Goal: Information Seeking & Learning: Learn about a topic

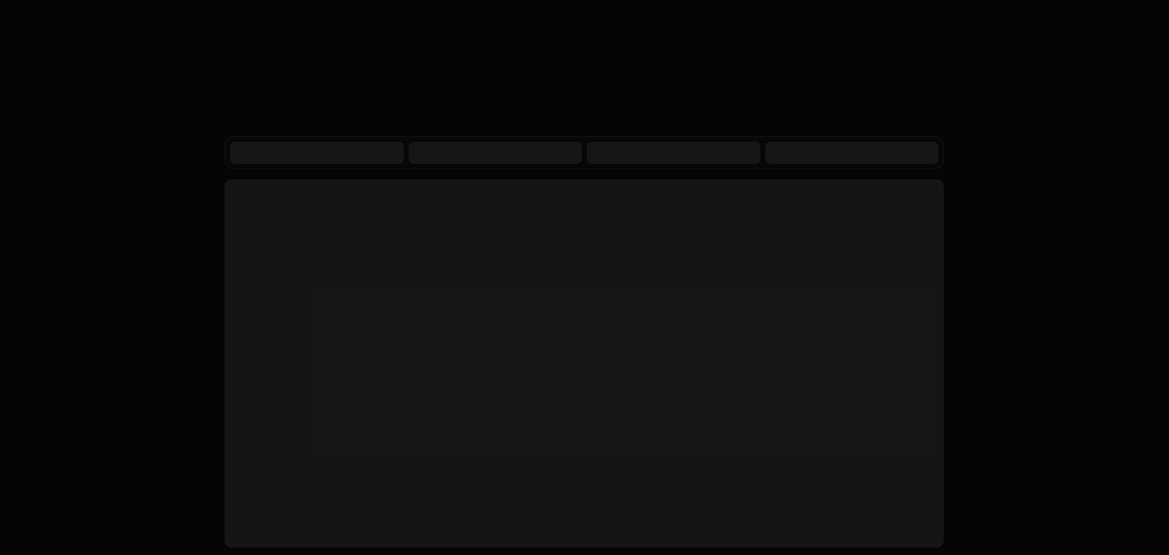
scroll to position [3589, 0]
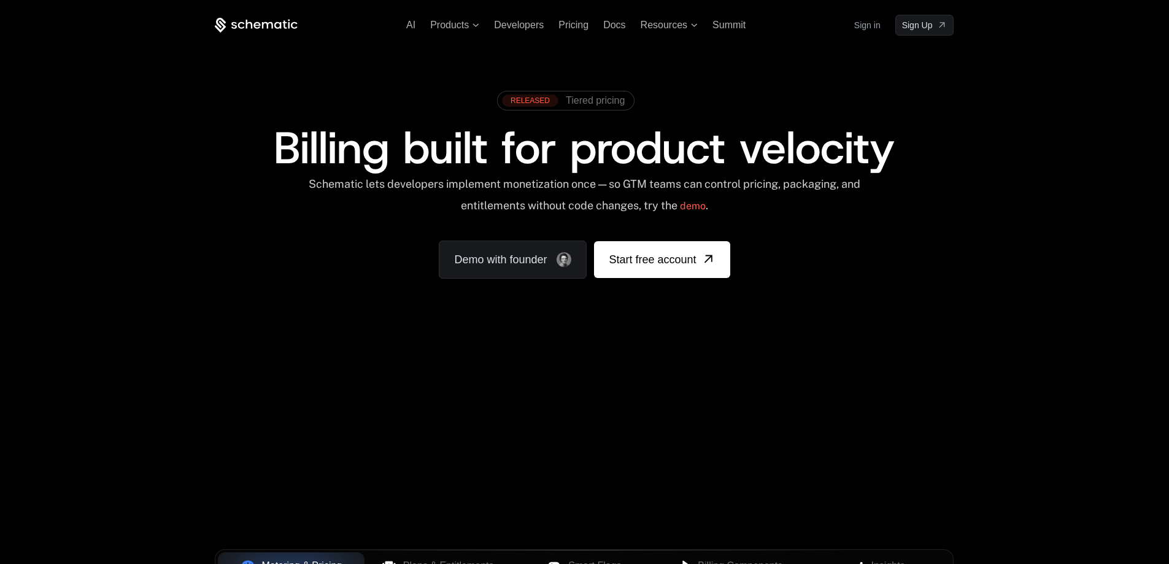
click at [539, 385] on div "Your browser does not support the video tag." at bounding box center [584, 362] width 798 height 517
click at [358, 462] on div "Your browser does not support the video tag." at bounding box center [584, 362] width 798 height 517
click at [587, 98] on span "Tiered pricing" at bounding box center [595, 100] width 59 height 11
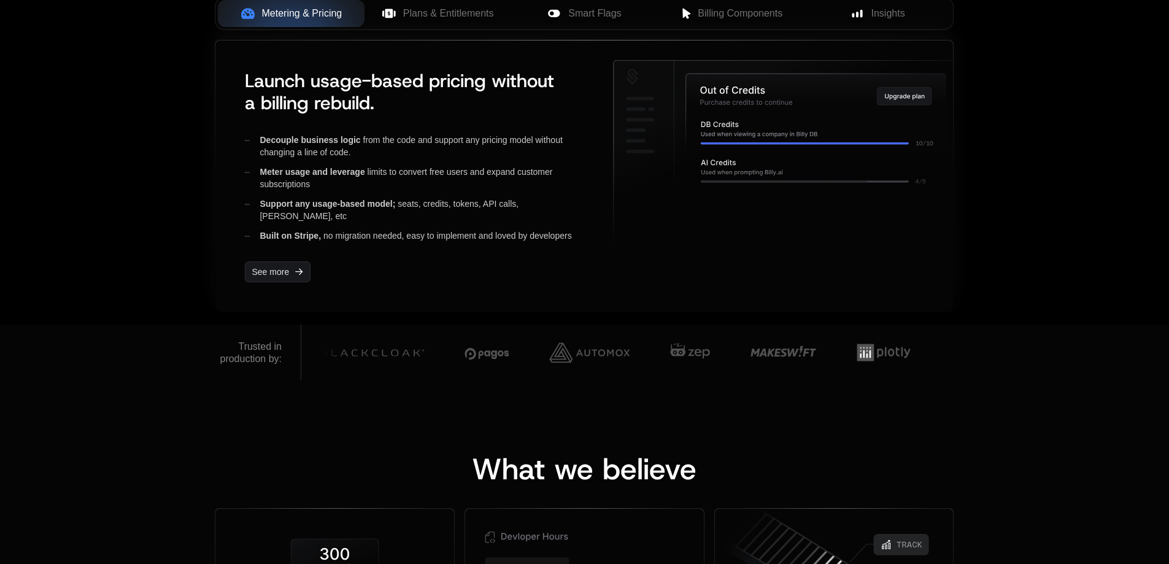
scroll to position [368, 0]
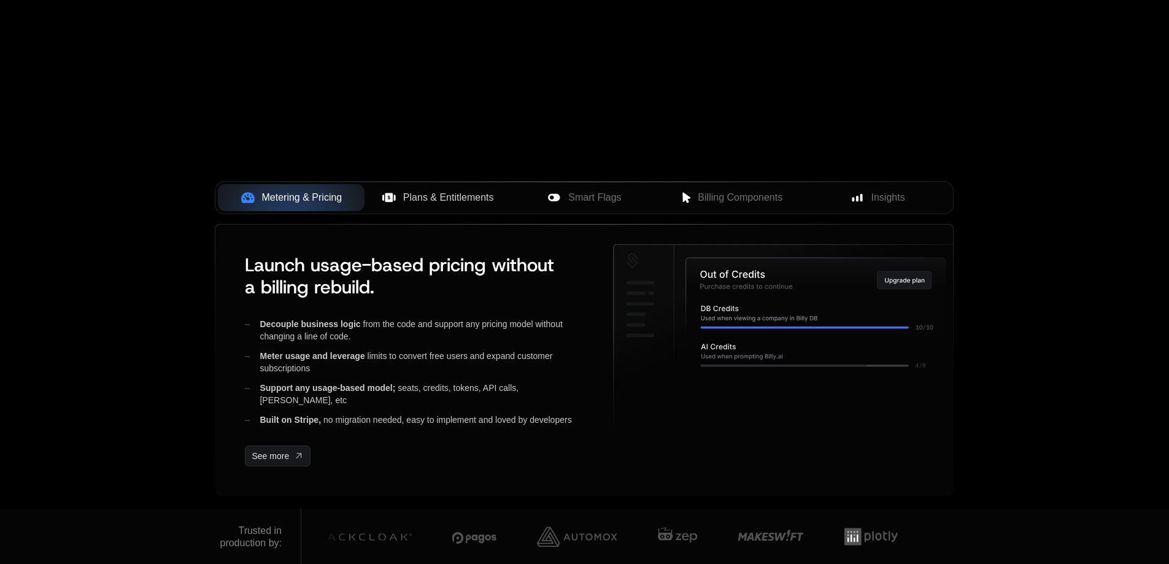
click at [442, 204] on span "Plans & Entitlements" at bounding box center [448, 197] width 91 height 15
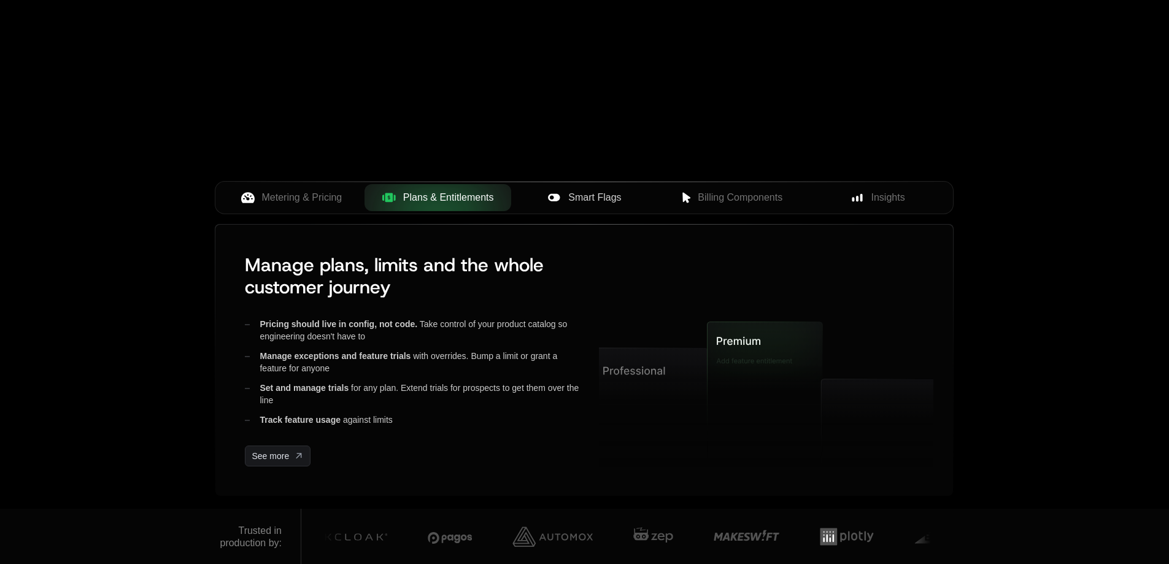
click at [590, 196] on span "Smart Flags" at bounding box center [594, 197] width 53 height 15
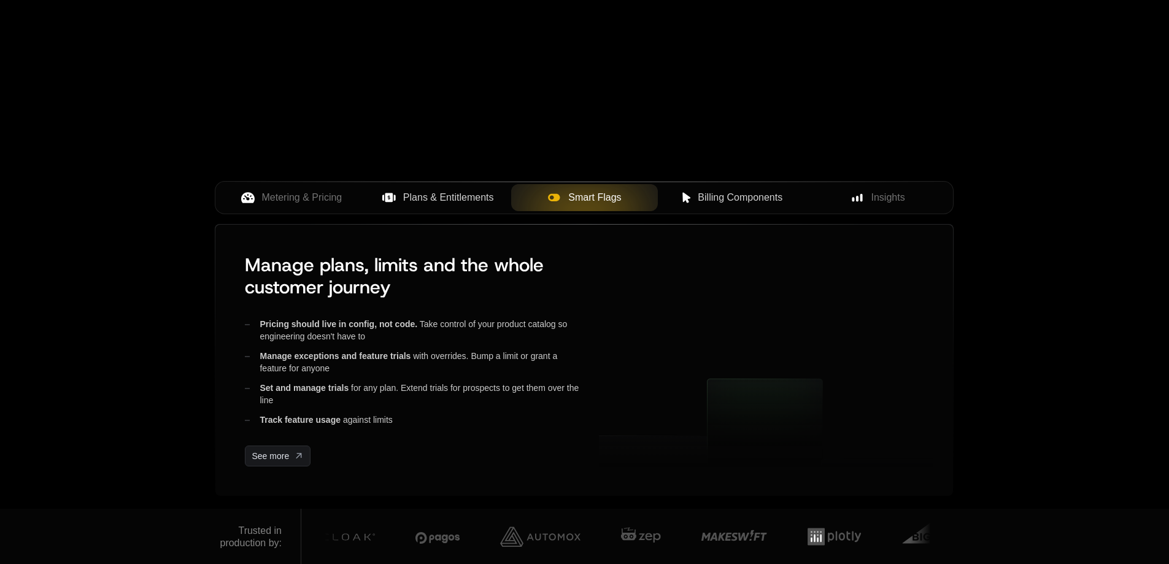
click at [709, 189] on button "Billing Components" at bounding box center [731, 197] width 147 height 27
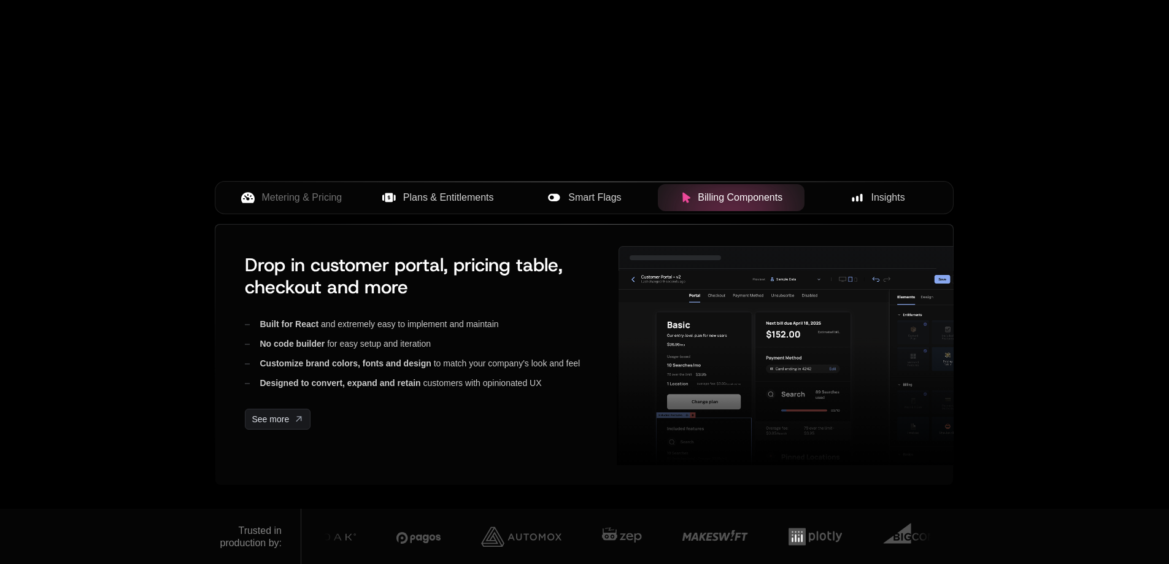
click at [889, 193] on span "Insights" at bounding box center [888, 197] width 34 height 15
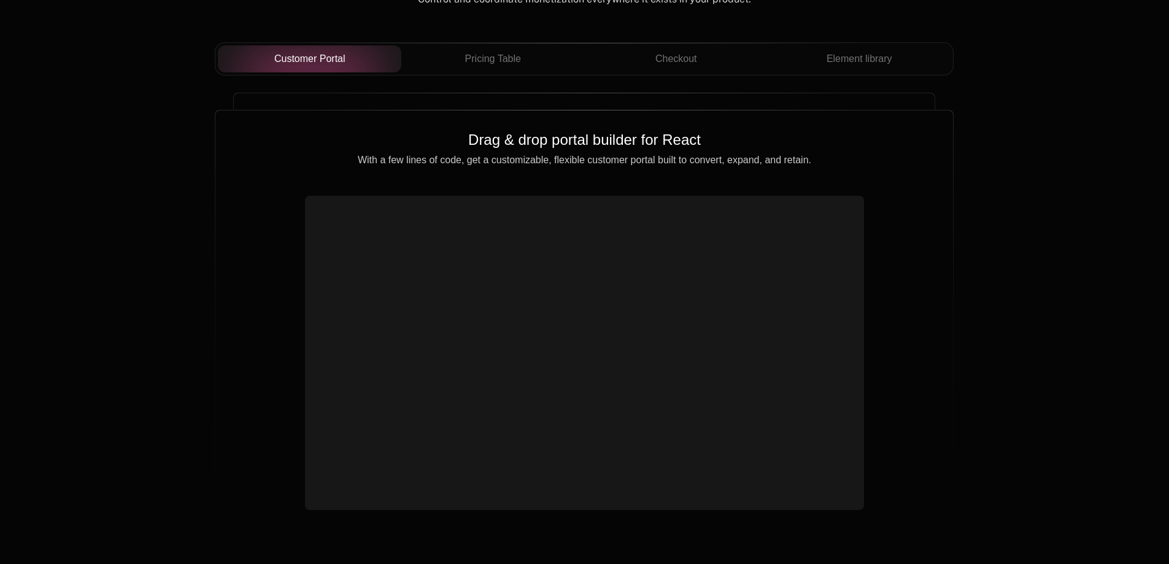
scroll to position [4397, 0]
drag, startPoint x: 595, startPoint y: 126, endPoint x: 496, endPoint y: 39, distance: 131.7
click at [633, 201] on div "Drag & drop portal builder for React With a few lines of code, get a customizab…" at bounding box center [584, 319] width 738 height 418
click at [496, 52] on span "Pricing Table" at bounding box center [493, 59] width 56 height 15
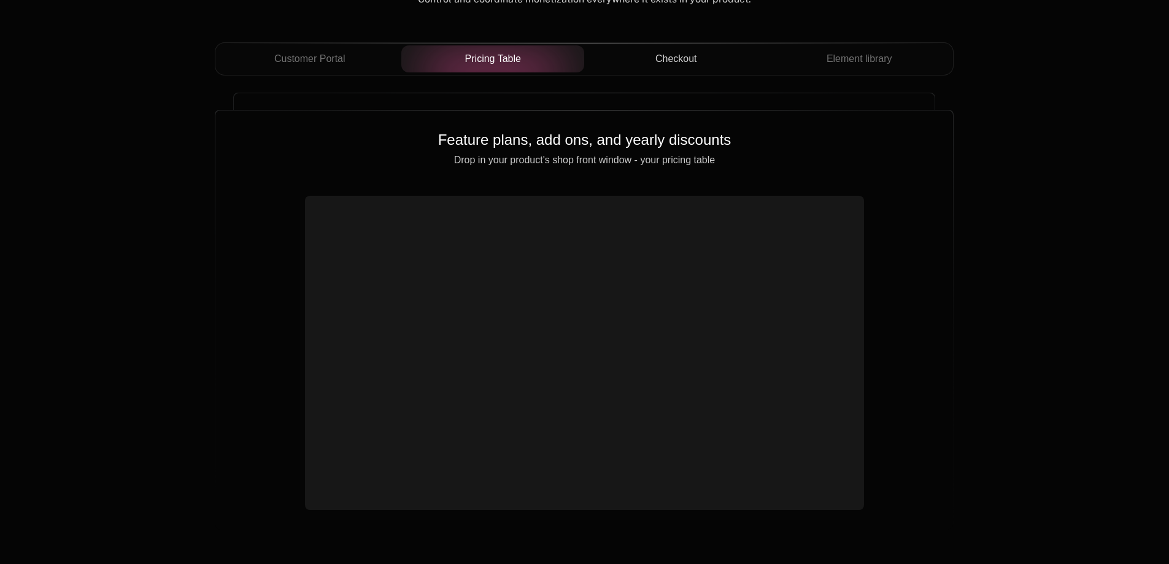
click at [689, 48] on button "Checkout" at bounding box center [675, 58] width 183 height 27
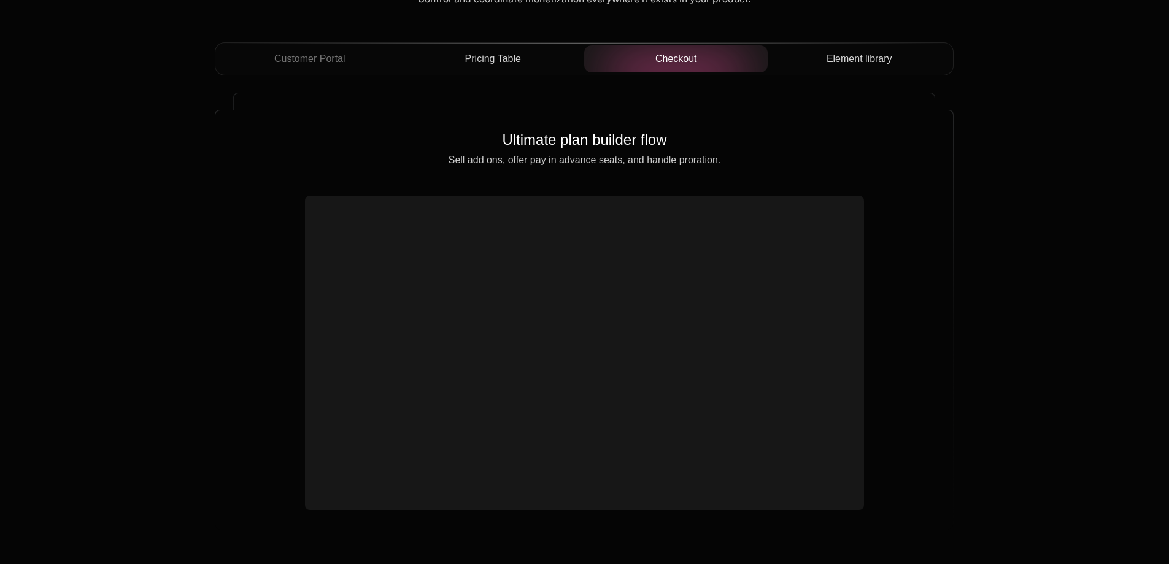
click at [874, 47] on button "Element library" at bounding box center [859, 58] width 183 height 27
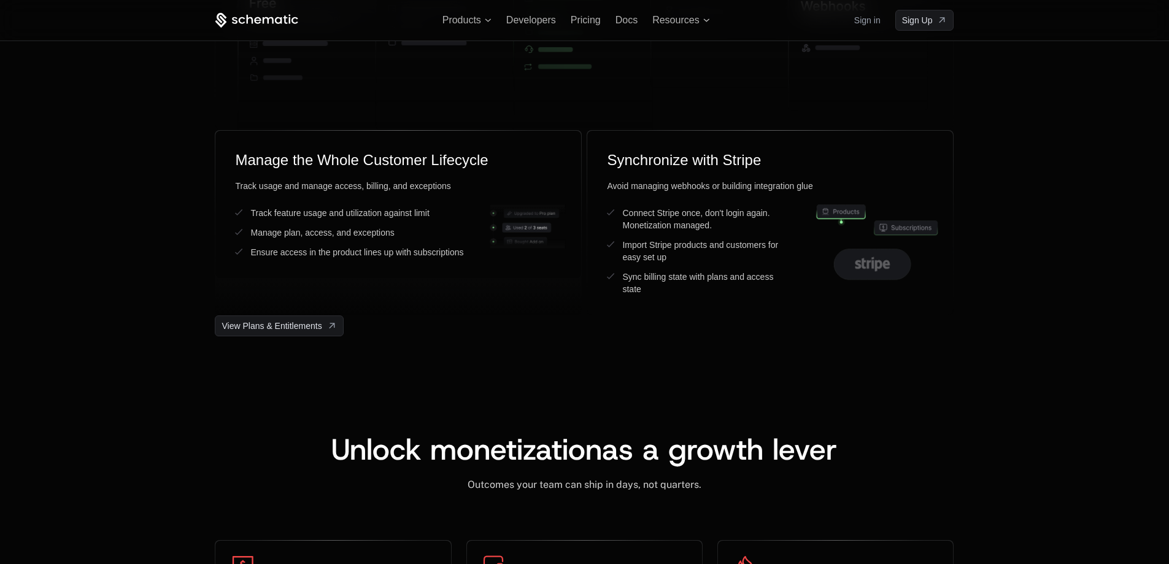
scroll to position [2924, 0]
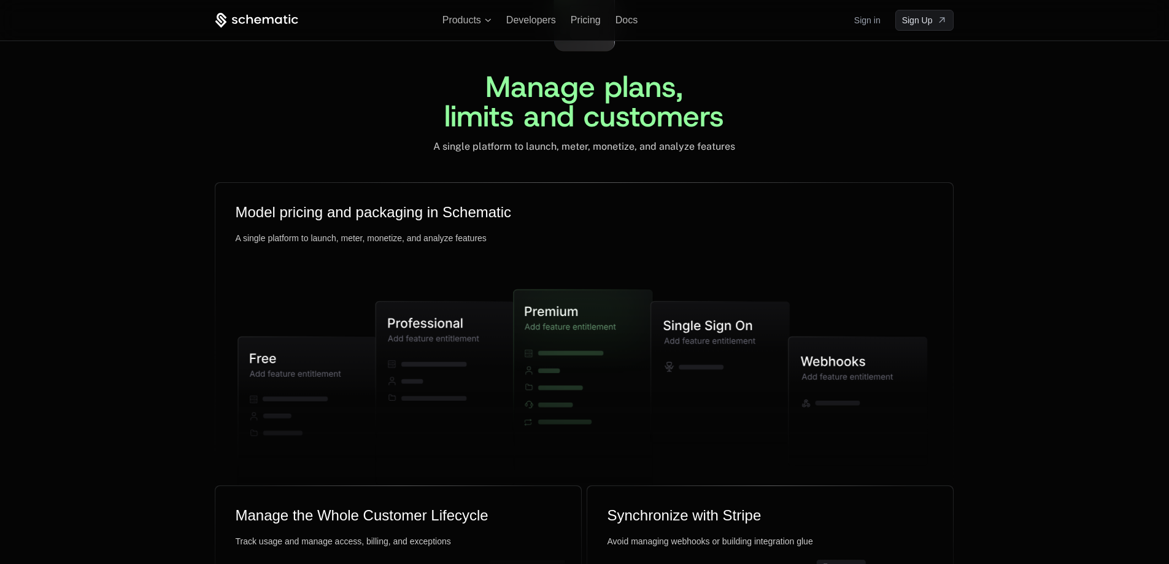
click at [532, 154] on div "Manage plans, limits and customers A single platform to launch, meter, monetize…" at bounding box center [584, 335] width 798 height 711
click at [564, 298] on icon at bounding box center [579, 390] width 129 height 200
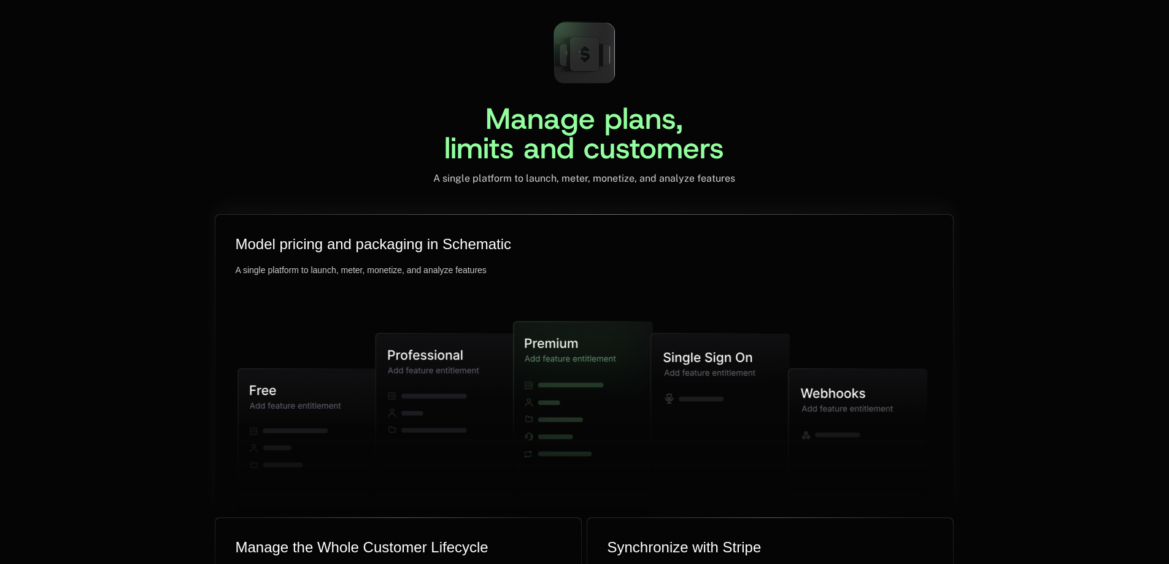
scroll to position [3169, 0]
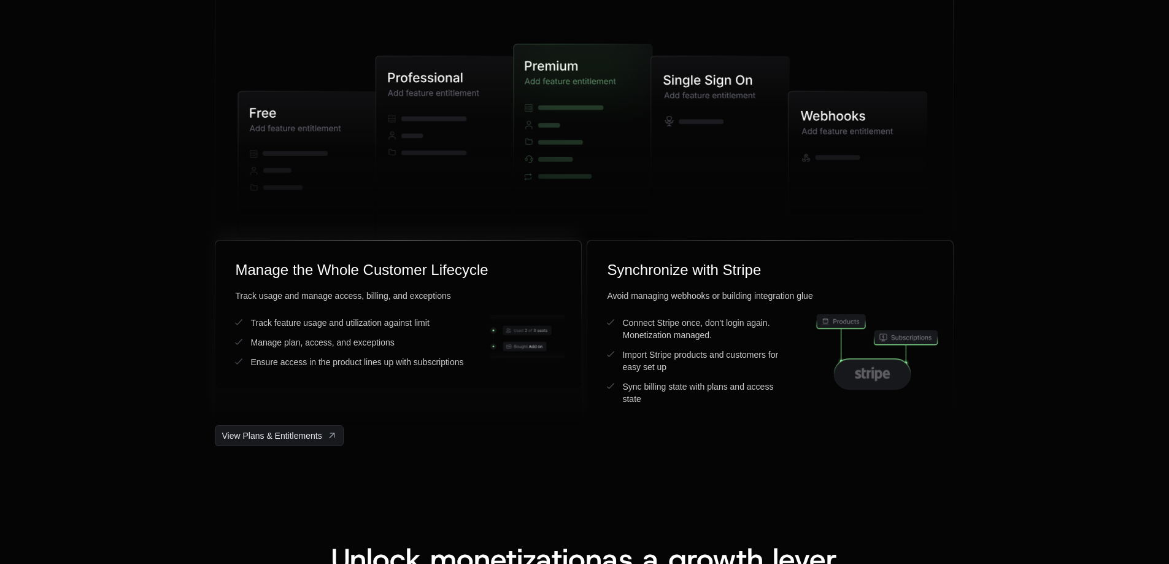
click at [534, 349] on icon at bounding box center [527, 355] width 75 height 12
click at [644, 321] on ul "Connect Stripe once, don't login again. Monetization managed. Import Stripe pro…" at bounding box center [699, 361] width 184 height 88
click at [649, 380] on div "Sync billing state with plans and access state" at bounding box center [706, 392] width 169 height 25
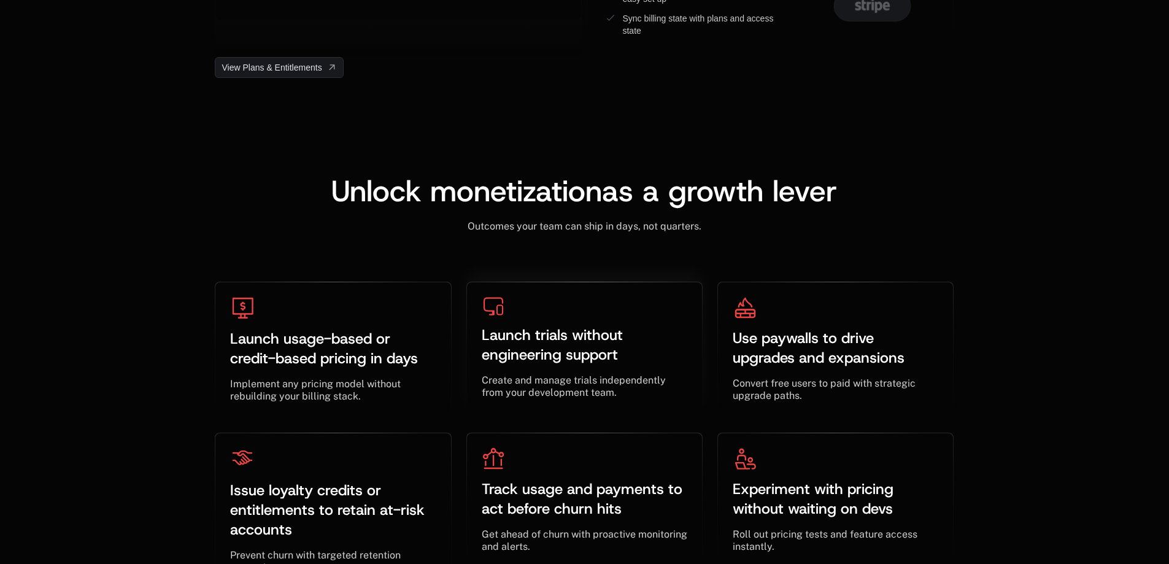
click at [546, 282] on div "Launch trials without engineering support ﻿ ﻿ Create and manage trials independ…" at bounding box center [584, 348] width 235 height 132
click at [577, 345] on div "Launch trials without engineering support ﻿ ﻿" at bounding box center [585, 344] width 206 height 59
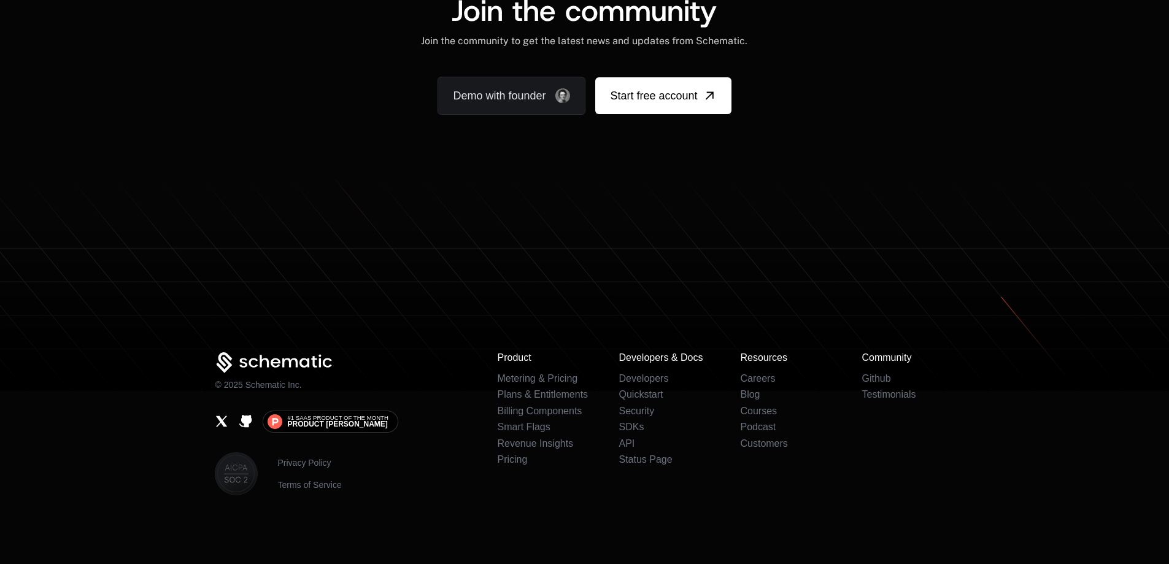
scroll to position [7642, 0]
drag, startPoint x: 349, startPoint y: 489, endPoint x: 225, endPoint y: 517, distance: 127.7
click at [220, 484] on div "Privacy Policy Terms of Service" at bounding box center [346, 473] width 263 height 43
click at [222, 526] on footer "© 2025 Schematic Inc. #1 SaaS Product of the Month Product Hunt Privacy Policy …" at bounding box center [584, 369] width 1169 height 390
drag, startPoint x: 214, startPoint y: 472, endPoint x: 253, endPoint y: 499, distance: 47.7
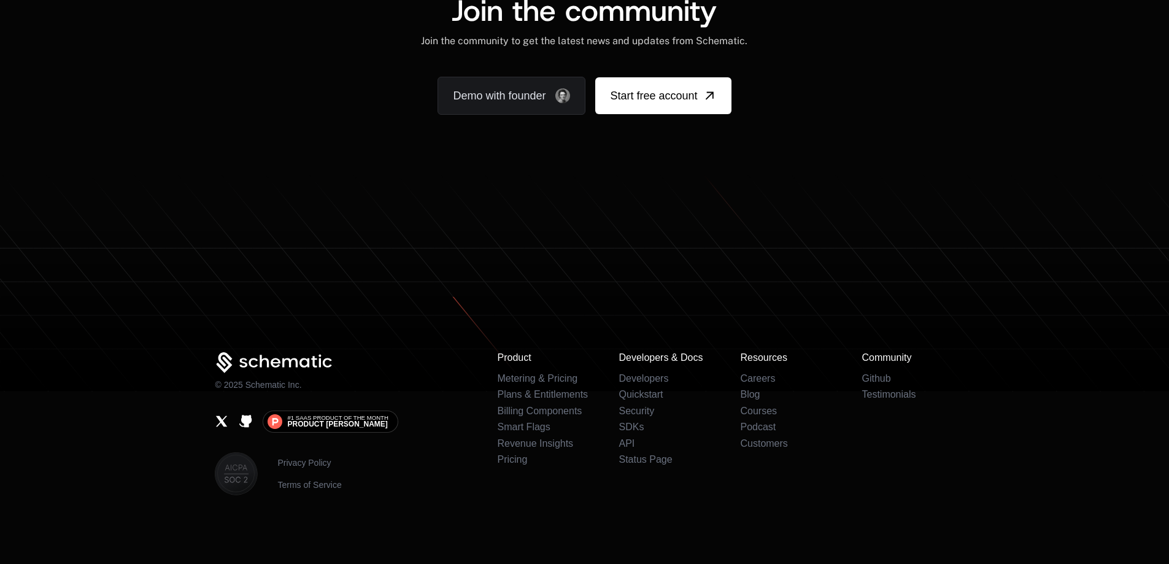
click at [252, 496] on footer "© 2025 Schematic Inc. #1 SaaS Product of the Month Product Hunt Privacy Policy …" at bounding box center [584, 369] width 1169 height 390
click at [271, 528] on footer "© 2025 Schematic Inc. #1 SaaS Product of the Month Product Hunt Privacy Policy …" at bounding box center [584, 369] width 1169 height 390
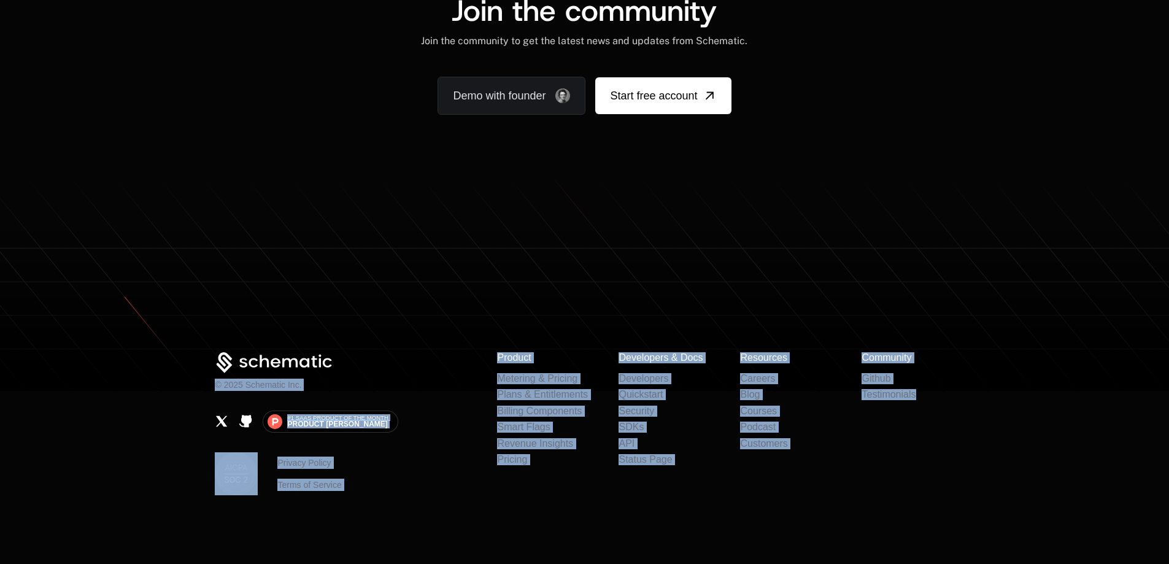
drag, startPoint x: 474, startPoint y: 380, endPoint x: 937, endPoint y: 400, distance: 463.1
click at [937, 400] on div "© 2025 Schematic Inc. #1 SaaS Product of the Month Product Hunt Privacy Policy …" at bounding box center [584, 423] width 739 height 143
drag, startPoint x: 988, startPoint y: 449, endPoint x: 967, endPoint y: 418, distance: 37.1
click at [988, 450] on footer "© 2025 Schematic Inc. #1 SaaS Product of the Month Product Hunt Privacy Policy …" at bounding box center [584, 369] width 1169 height 390
drag, startPoint x: 958, startPoint y: 407, endPoint x: 897, endPoint y: 463, distance: 83.4
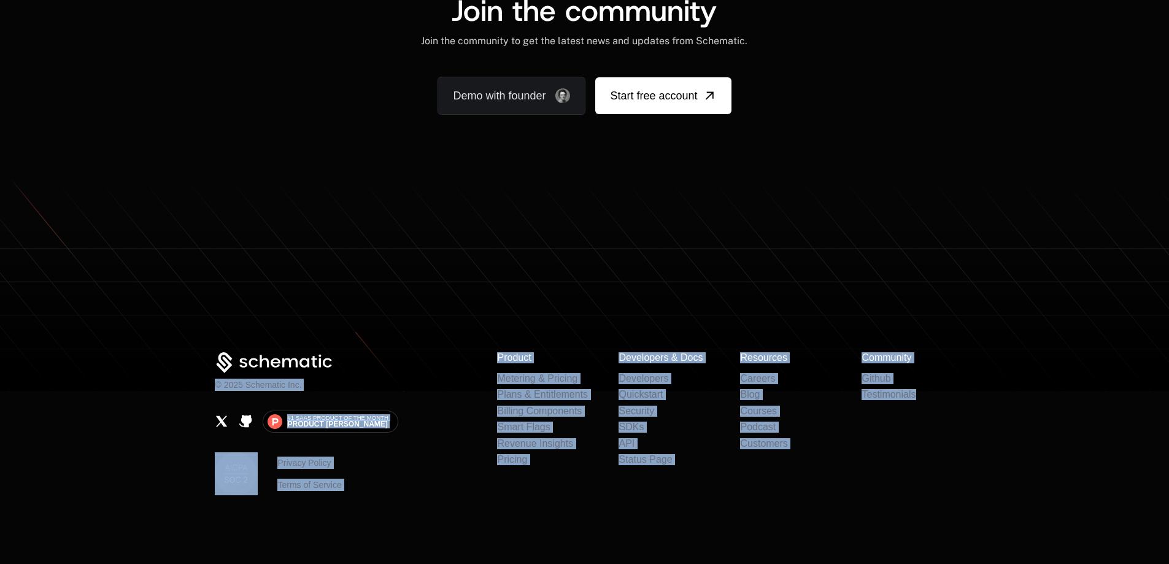
click at [958, 407] on div "© 2025 Schematic Inc. #1 SaaS Product of the Month Product Hunt Privacy Policy …" at bounding box center [584, 423] width 798 height 143
click at [897, 464] on div "Product Metering & Pricing Plans & Entitlements Billing Components Smart Flags …" at bounding box center [725, 423] width 457 height 143
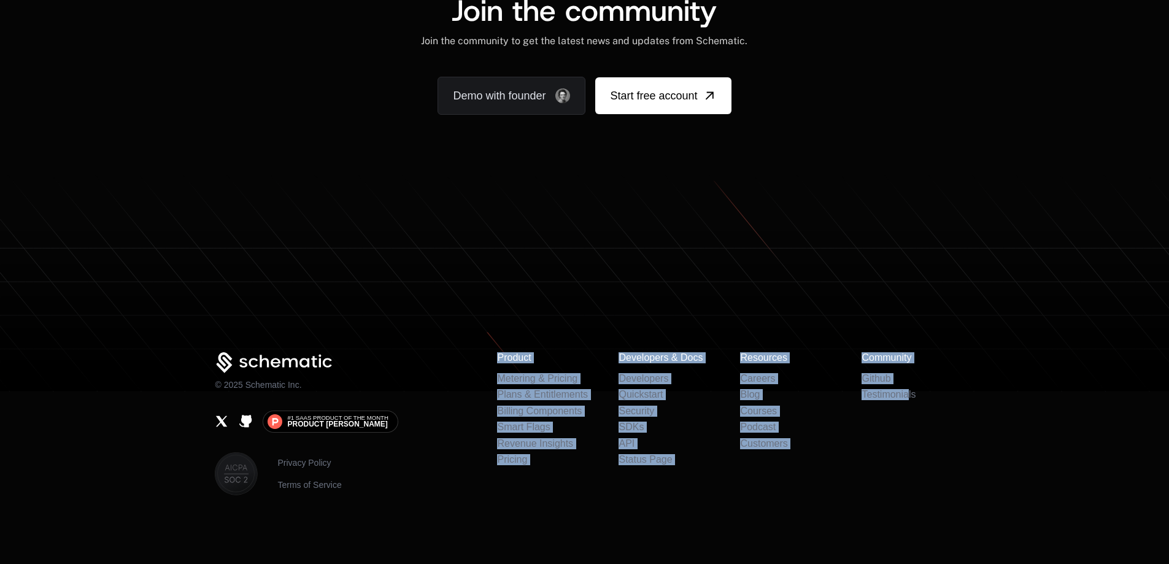
drag, startPoint x: 492, startPoint y: 353, endPoint x: 908, endPoint y: 418, distance: 421.7
click at [908, 422] on div "© 2025 Schematic Inc. #1 SaaS Product of the Month Product Hunt Privacy Policy …" at bounding box center [584, 423] width 739 height 143
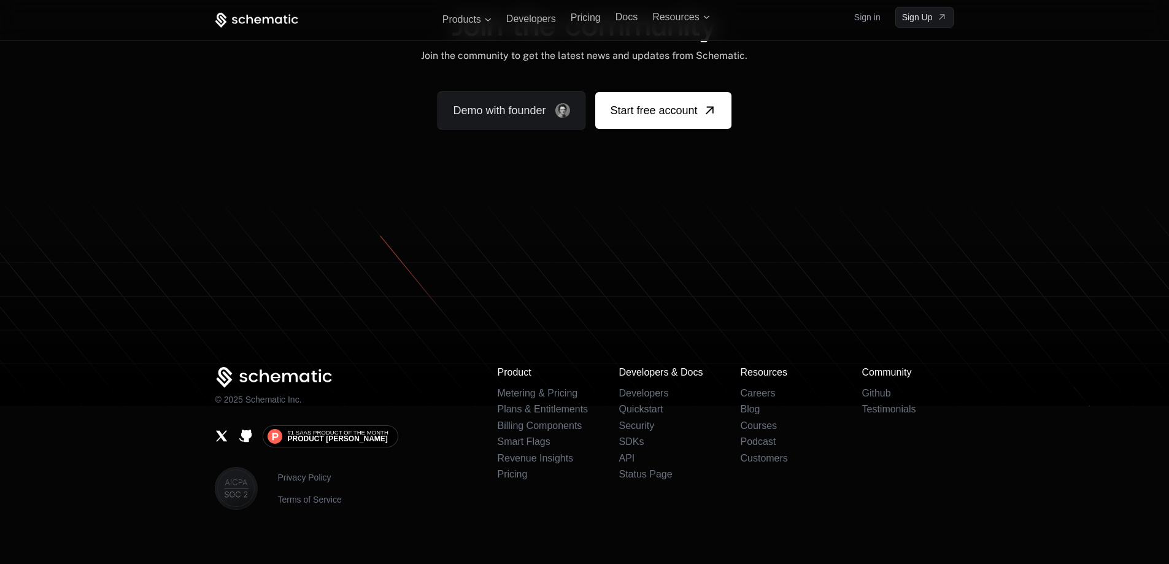
click at [930, 404] on li "Testimonials" at bounding box center [908, 409] width 92 height 11
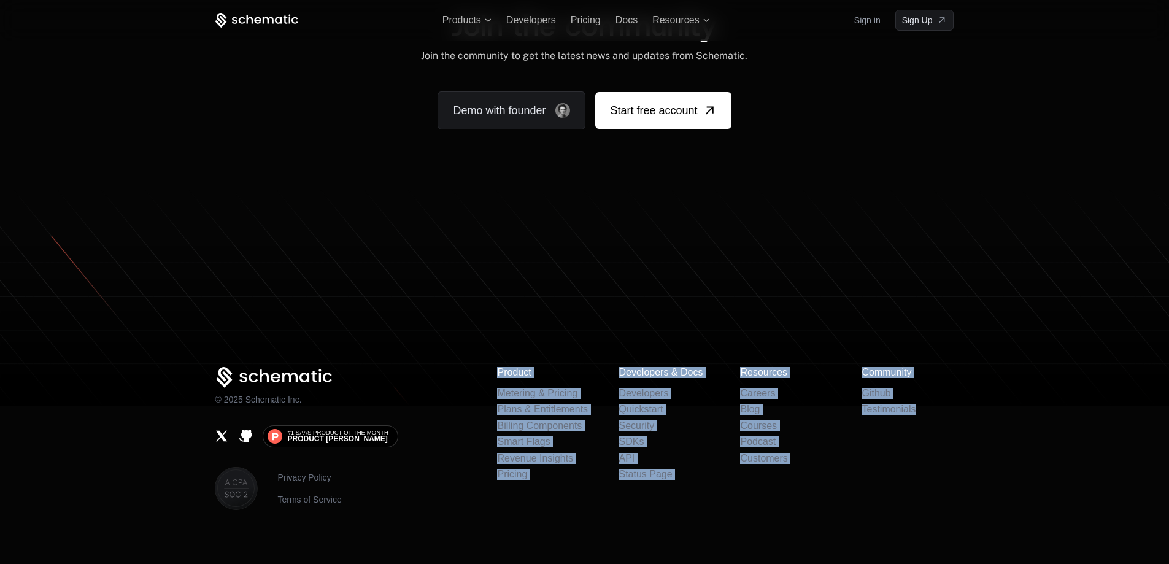
drag, startPoint x: 498, startPoint y: 358, endPoint x: 920, endPoint y: 394, distance: 423.7
click at [920, 394] on div "Product Metering & Pricing Plans & Entitlements Billing Components Smart Flags …" at bounding box center [725, 438] width 457 height 143
click at [935, 406] on div "Product Metering & Pricing Plans & Entitlements Billing Components Smart Flags …" at bounding box center [725, 438] width 457 height 143
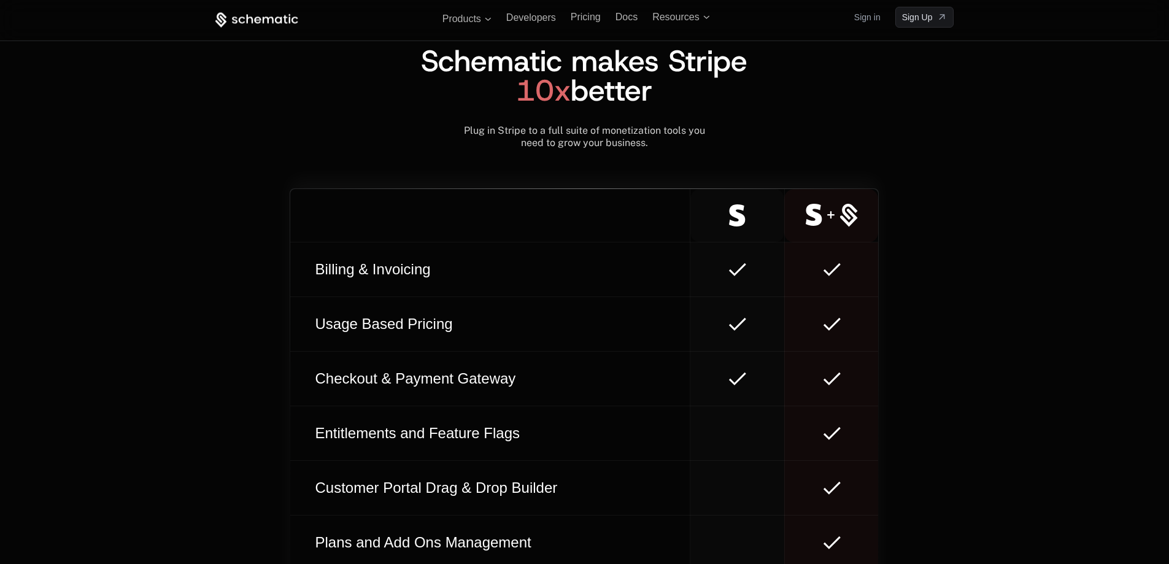
scroll to position [6859, 0]
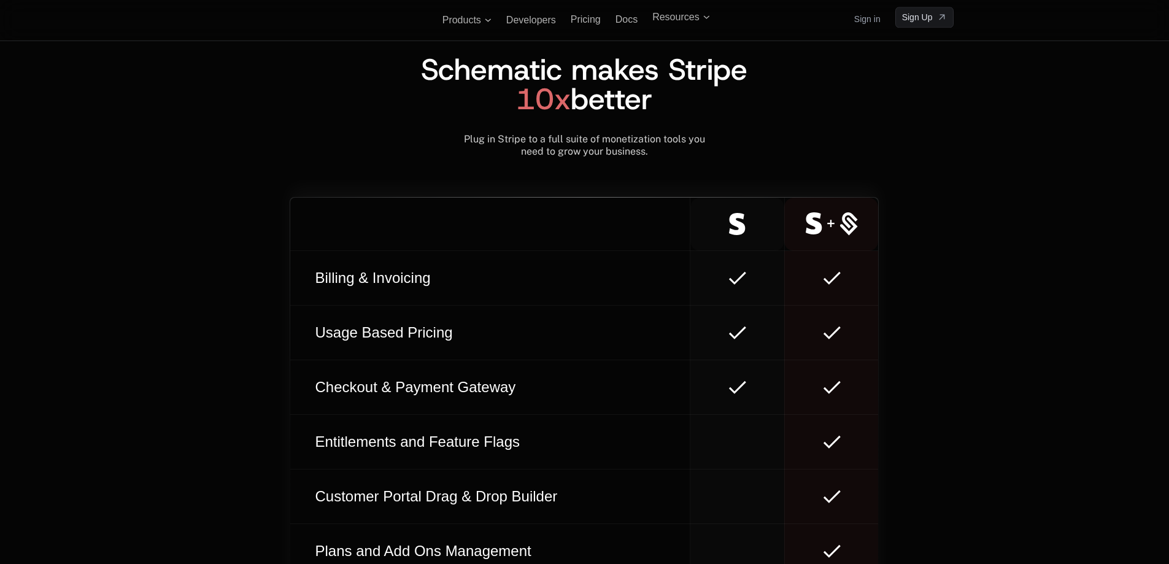
click at [736, 278] on td at bounding box center [737, 278] width 94 height 55
click at [738, 272] on icon at bounding box center [738, 277] width 16 height 11
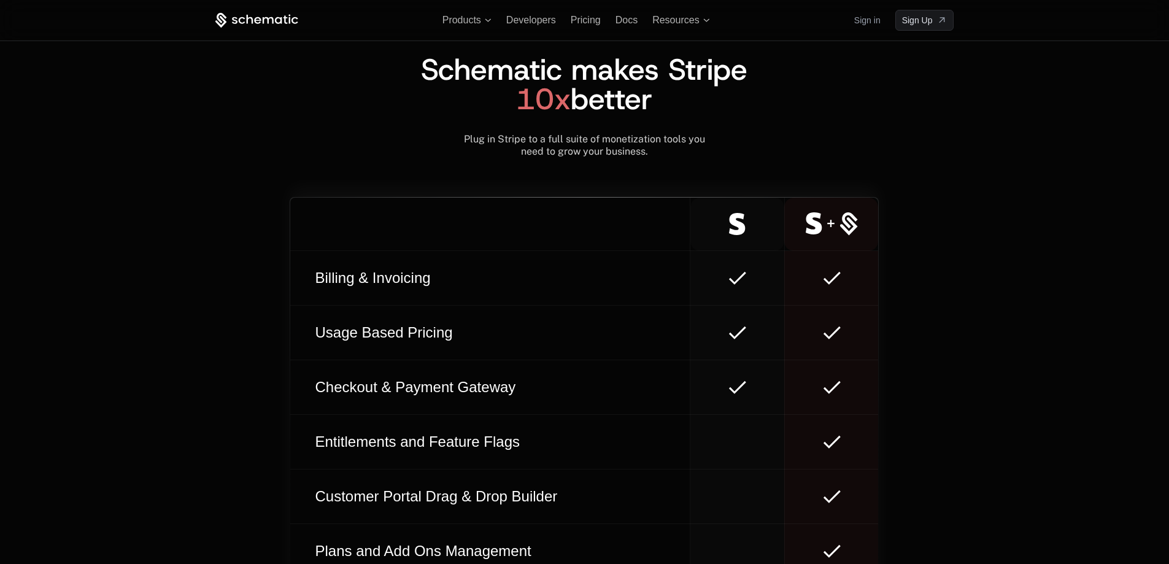
click at [333, 272] on div "Billing & Invoicing" at bounding box center [490, 278] width 360 height 20
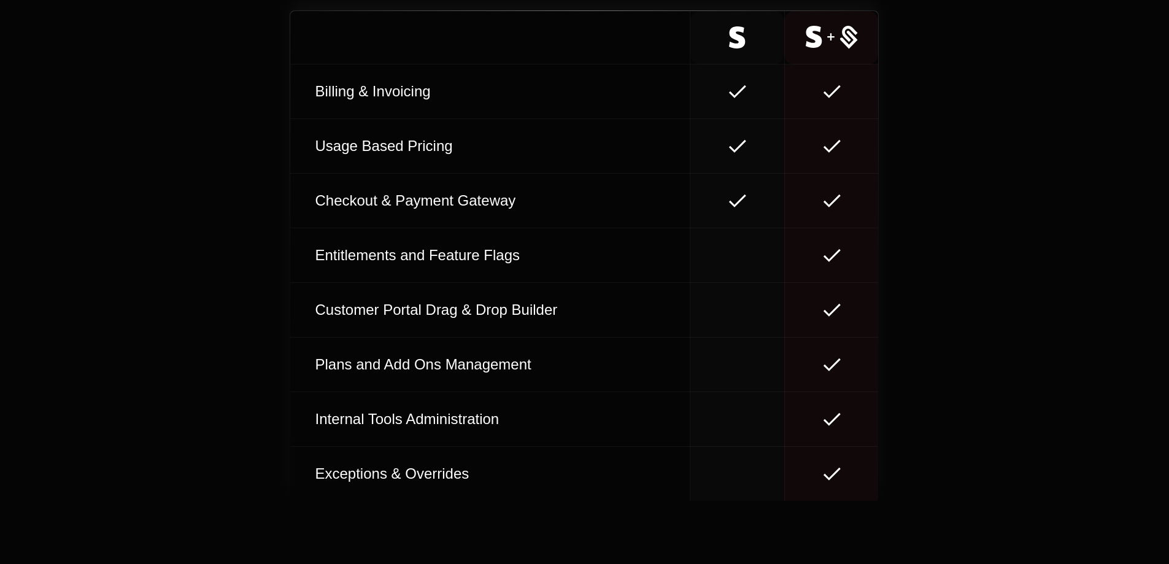
click at [337, 296] on tbody "Billing & Invoicing Usage Based Pricing Checkout & Payment Gateway Entitlements…" at bounding box center [584, 282] width 588 height 437
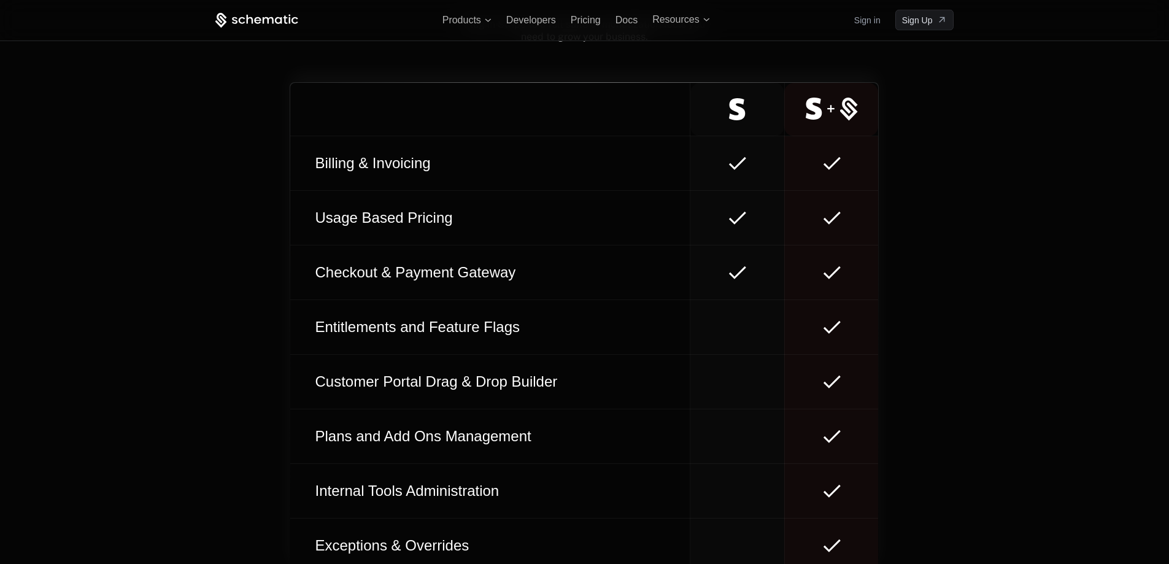
scroll to position [6921, 0]
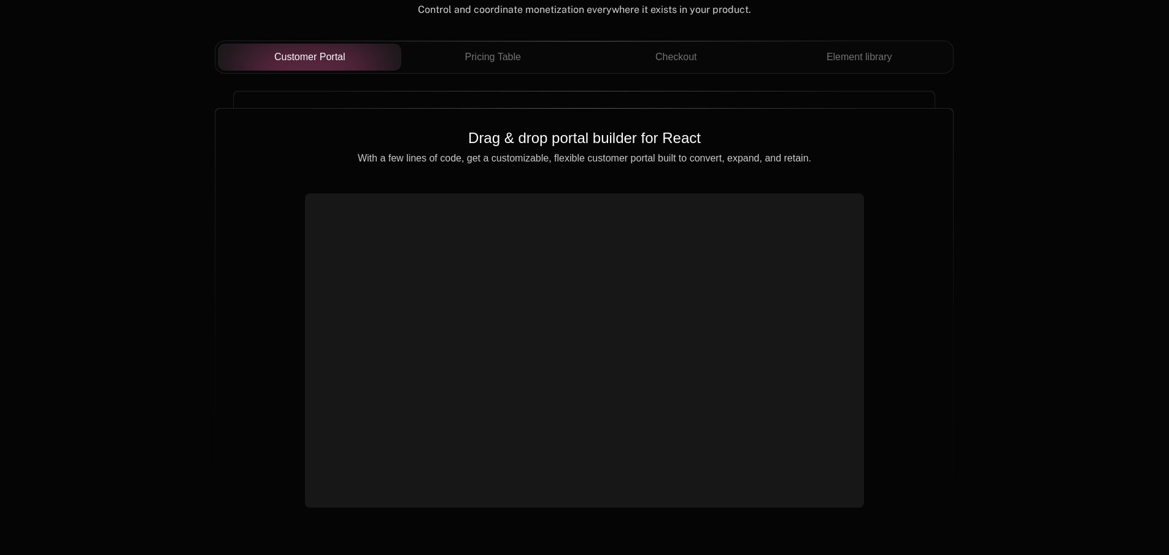
scroll to position [1166, 0]
click at [499, 49] on span "Pricing Table" at bounding box center [493, 56] width 56 height 15
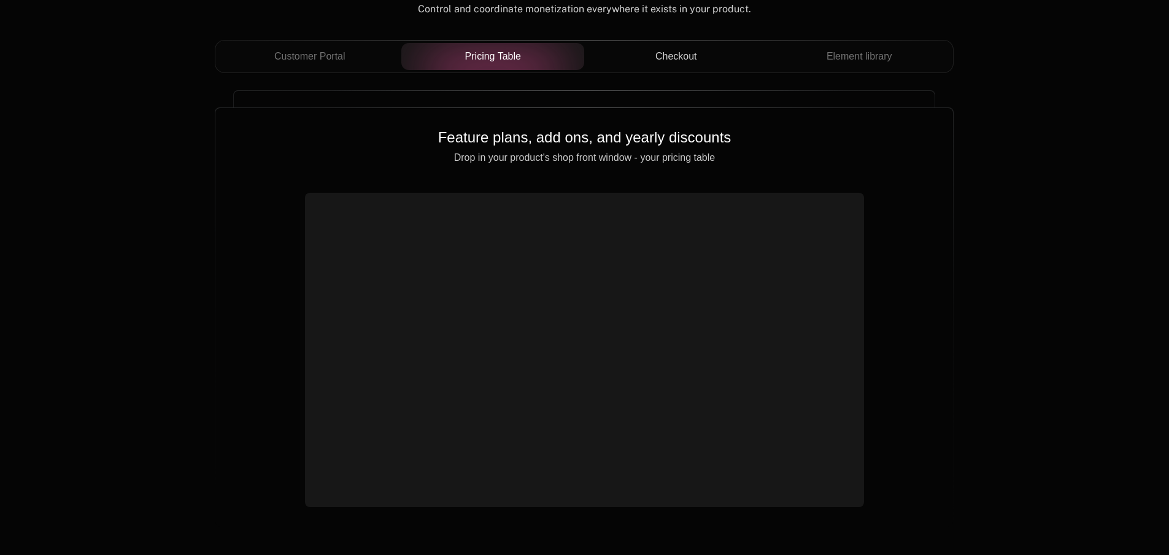
click at [689, 54] on span "Checkout" at bounding box center [676, 56] width 42 height 15
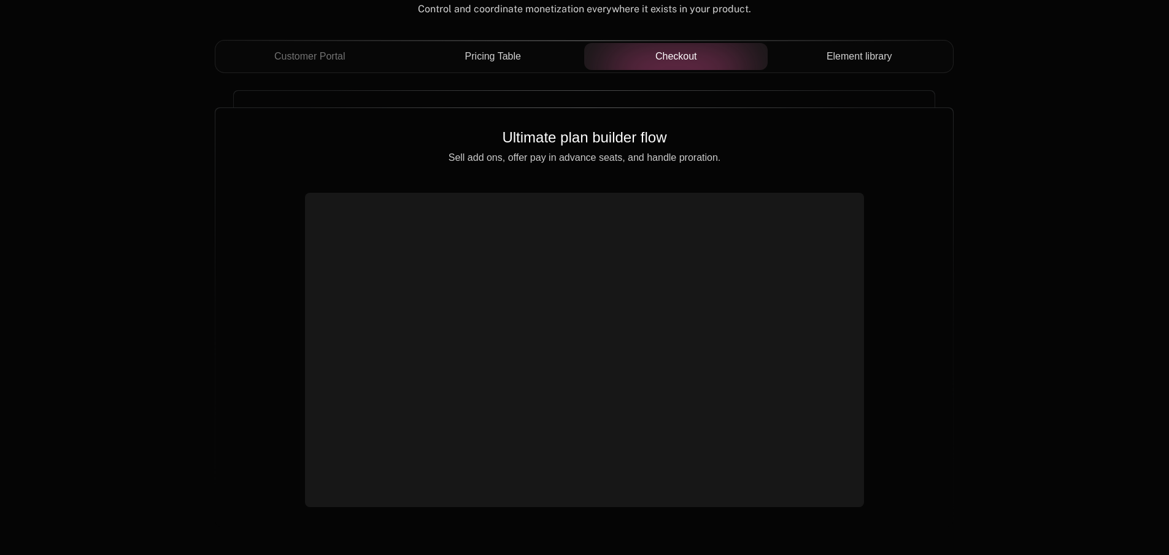
click at [841, 48] on button "Element library" at bounding box center [859, 56] width 183 height 27
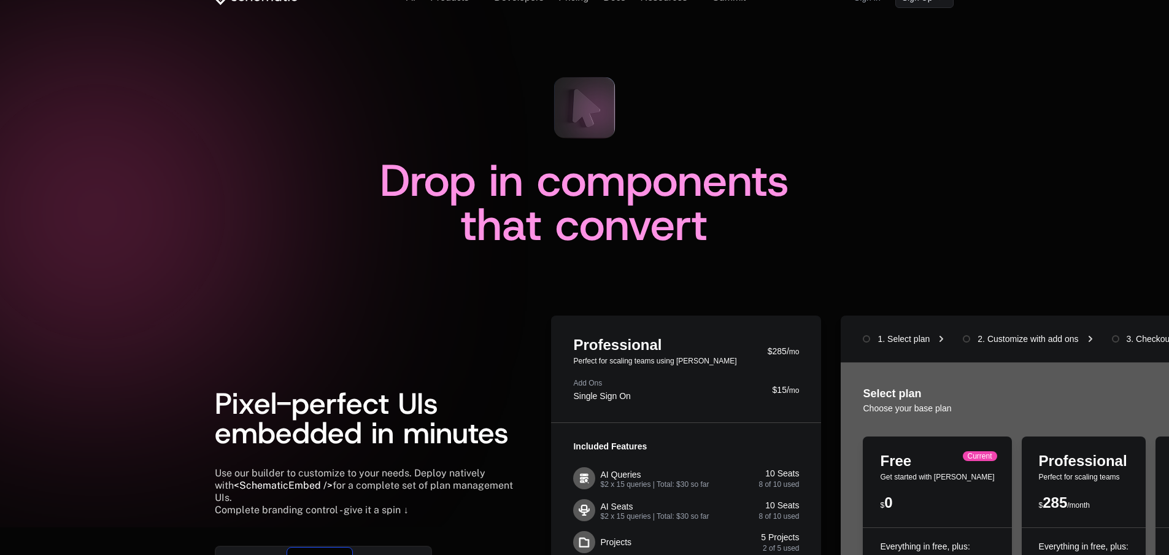
scroll to position [0, 0]
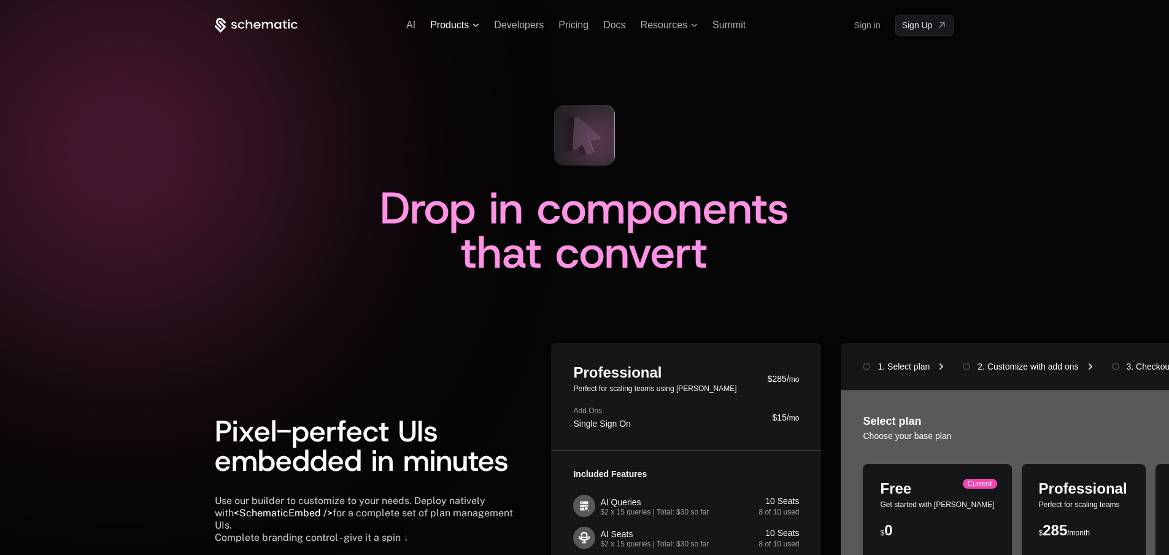
click at [466, 21] on span "Products" at bounding box center [449, 25] width 39 height 11
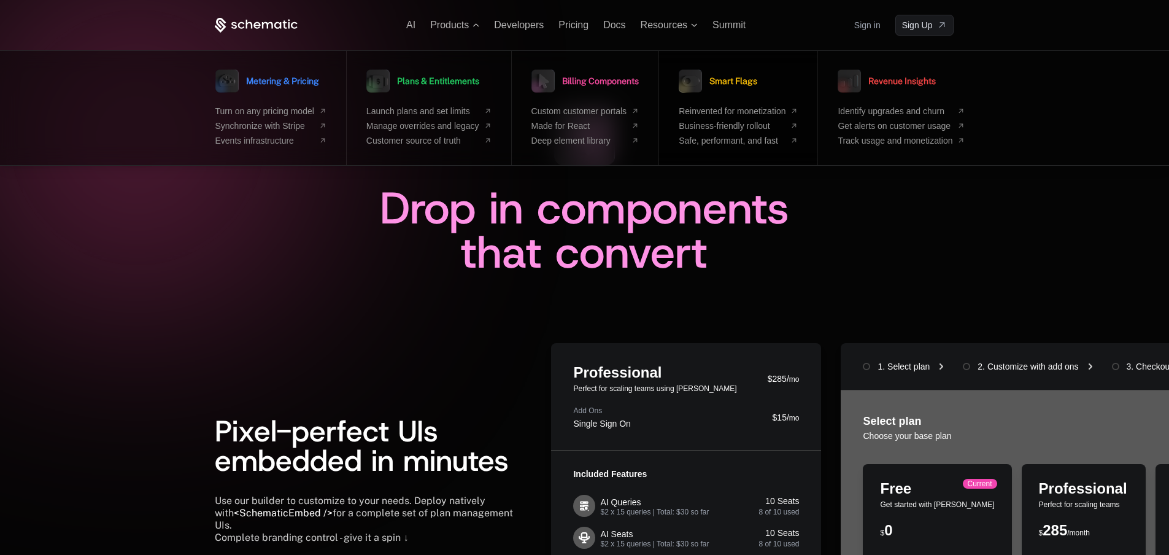
click at [727, 79] on span "Smart Flags" at bounding box center [733, 81] width 48 height 9
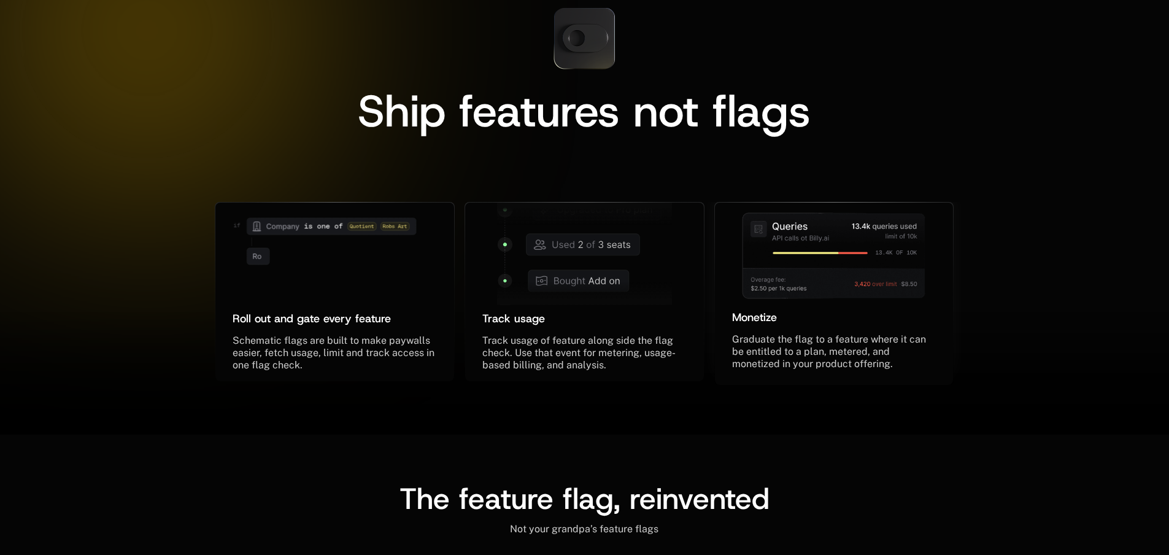
scroll to position [184, 0]
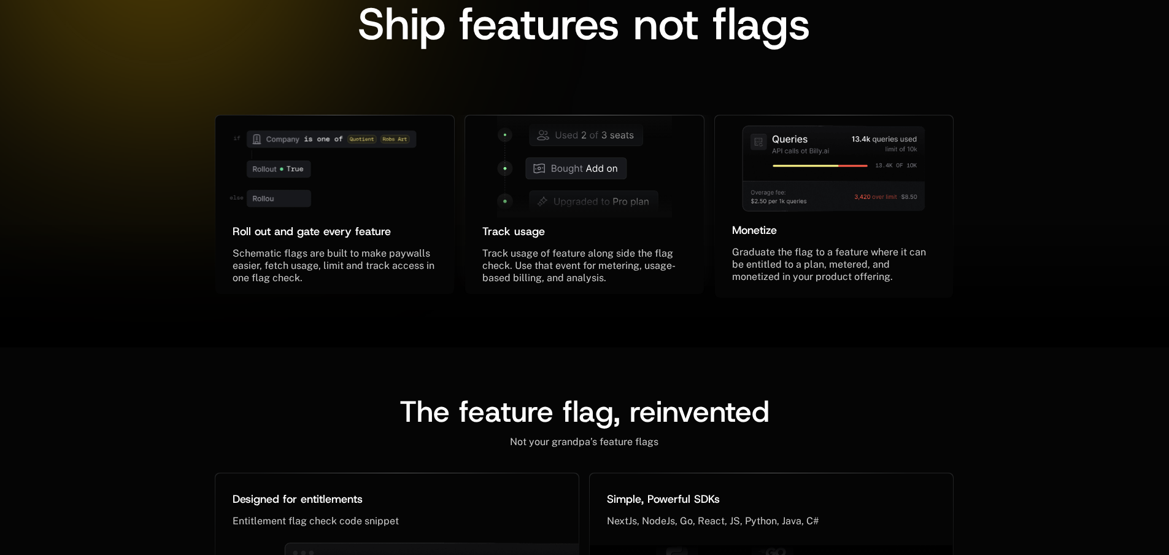
click at [547, 171] on icon at bounding box center [576, 168] width 101 height 21
click at [520, 231] on span "Track usage" at bounding box center [513, 231] width 63 height 15
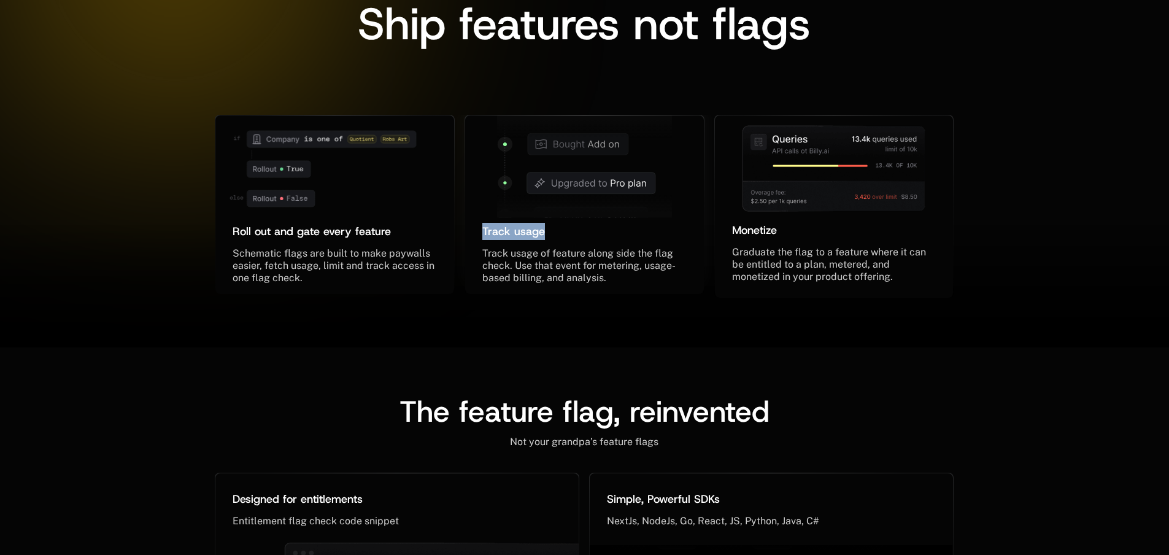
click at [520, 231] on span "Track usage" at bounding box center [513, 231] width 63 height 15
click at [304, 223] on div "Roll out and gate every feature ﻿" at bounding box center [335, 231] width 204 height 17
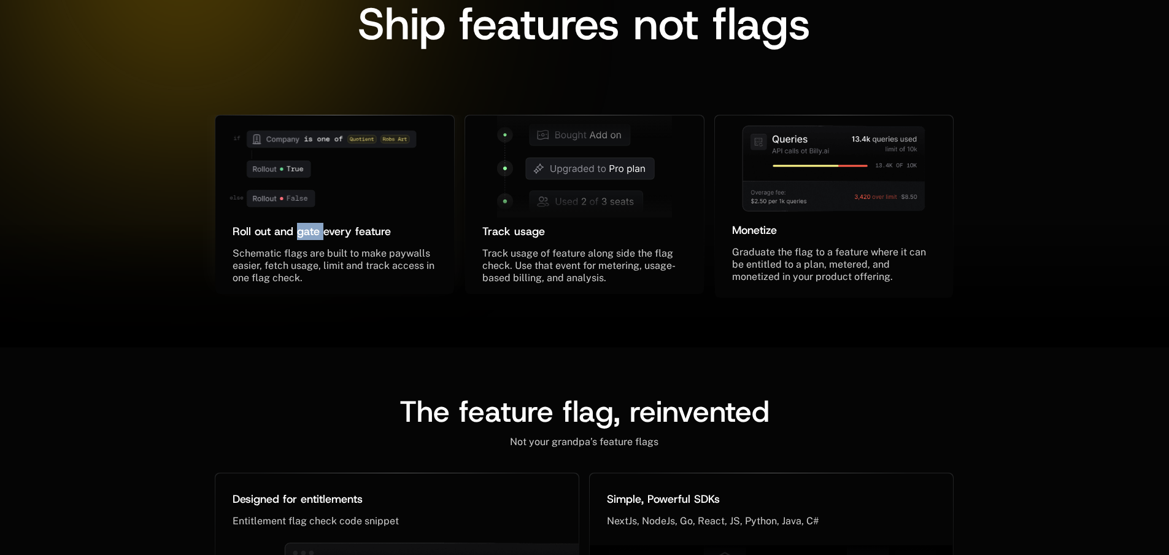
click at [304, 223] on div "Roll out and gate every feature ﻿" at bounding box center [335, 231] width 204 height 17
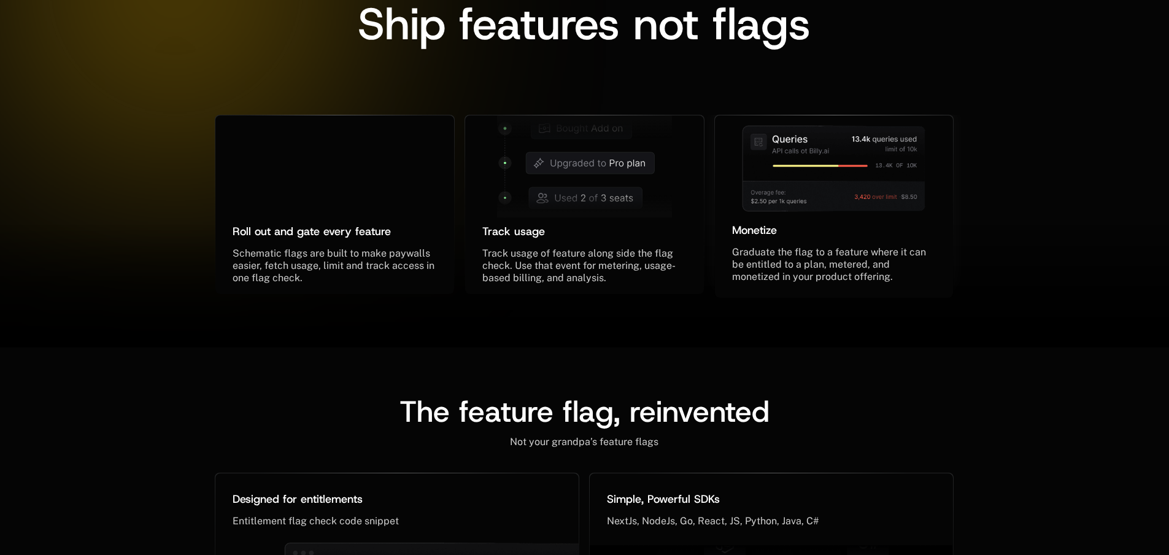
click at [753, 229] on span "Monetize" at bounding box center [754, 230] width 45 height 15
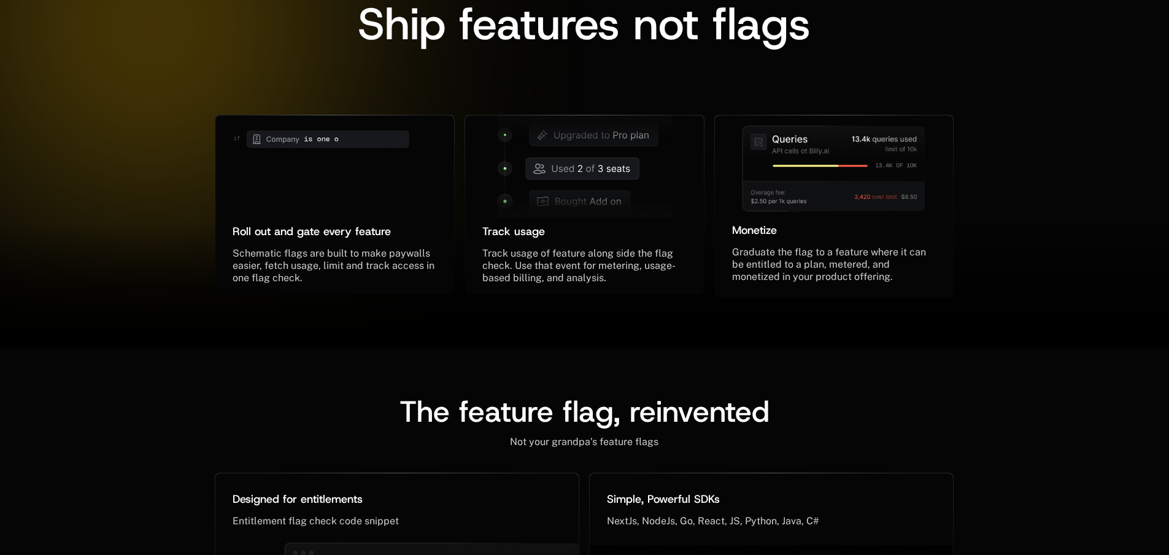
click at [604, 422] on span "The feature flag, reinvented" at bounding box center [584, 410] width 370 height 39
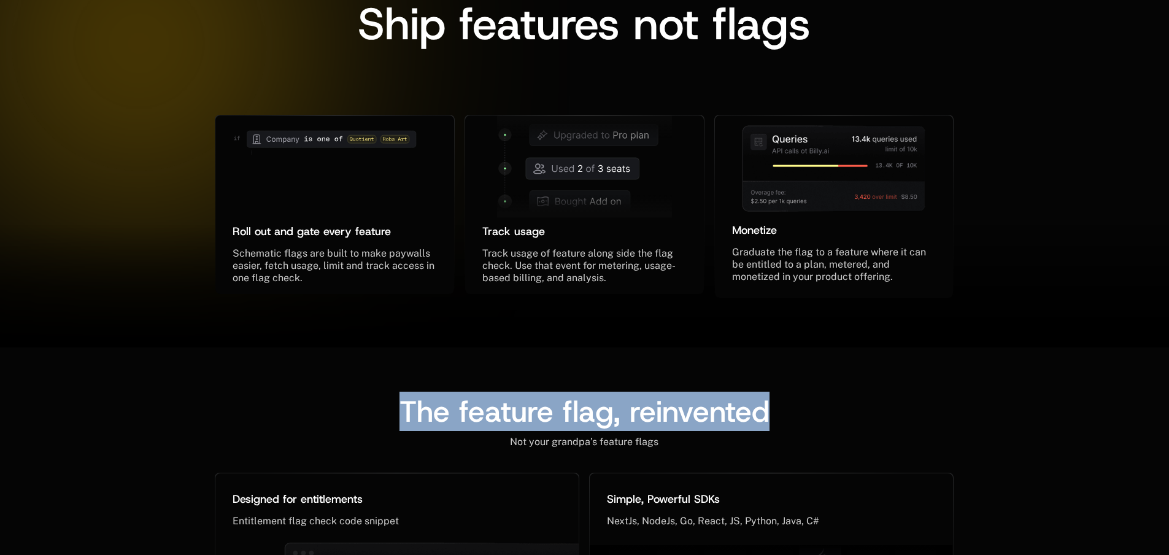
click at [604, 422] on span "The feature flag, reinvented" at bounding box center [584, 410] width 370 height 39
click at [661, 417] on span "The feature flag, reinvented" at bounding box center [584, 410] width 370 height 39
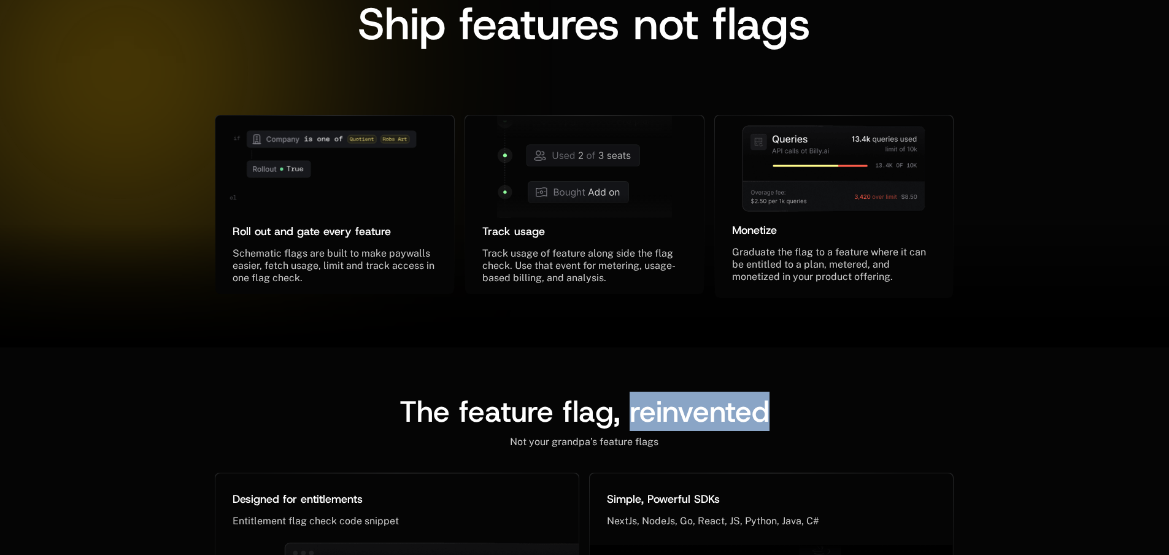
click at [661, 417] on span "The feature flag, reinvented" at bounding box center [584, 410] width 370 height 39
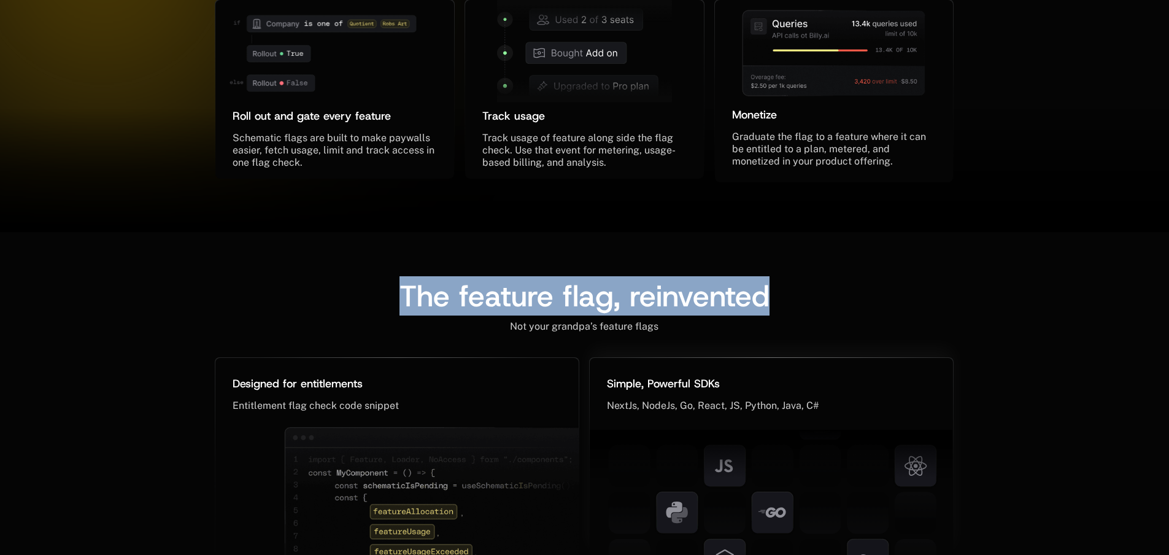
scroll to position [491, 0]
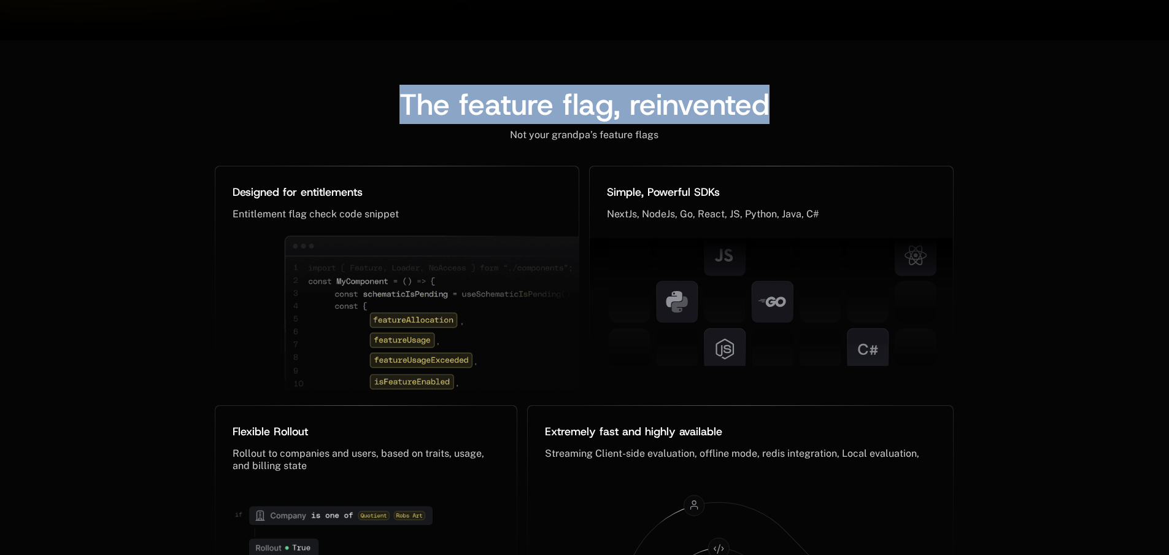
click at [568, 126] on div "The feature flag, reinvented" at bounding box center [584, 109] width 739 height 39
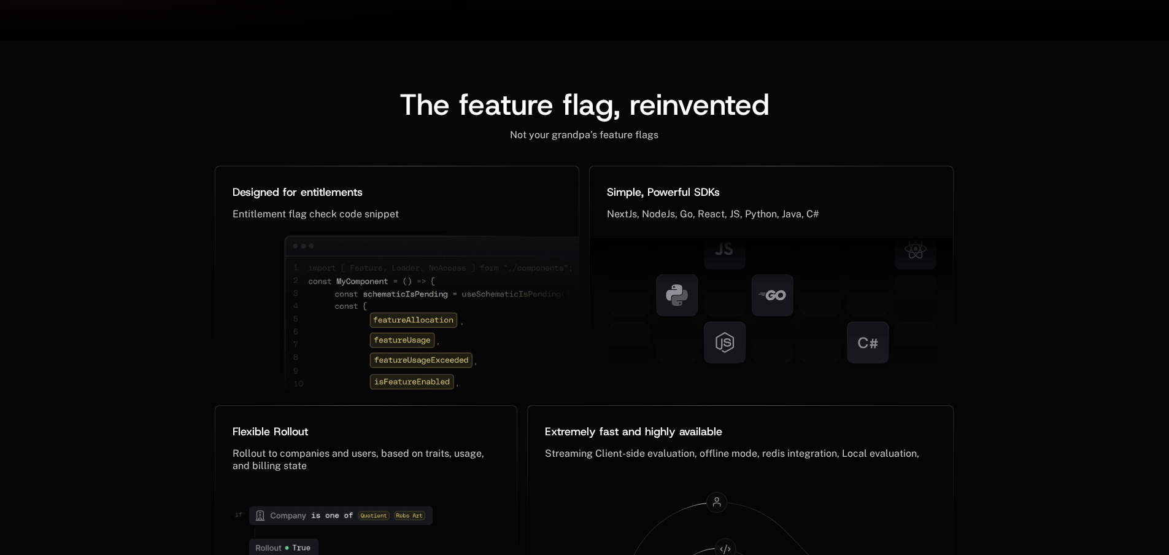
click at [568, 134] on span "Not your grandpa’s feature flags" at bounding box center [584, 135] width 148 height 12
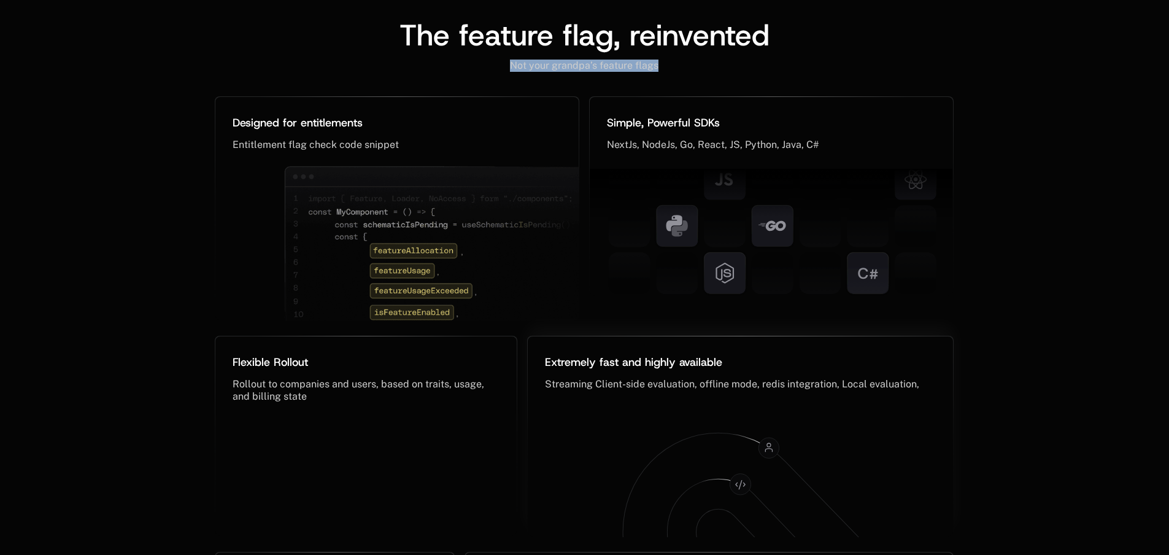
scroll to position [675, 0]
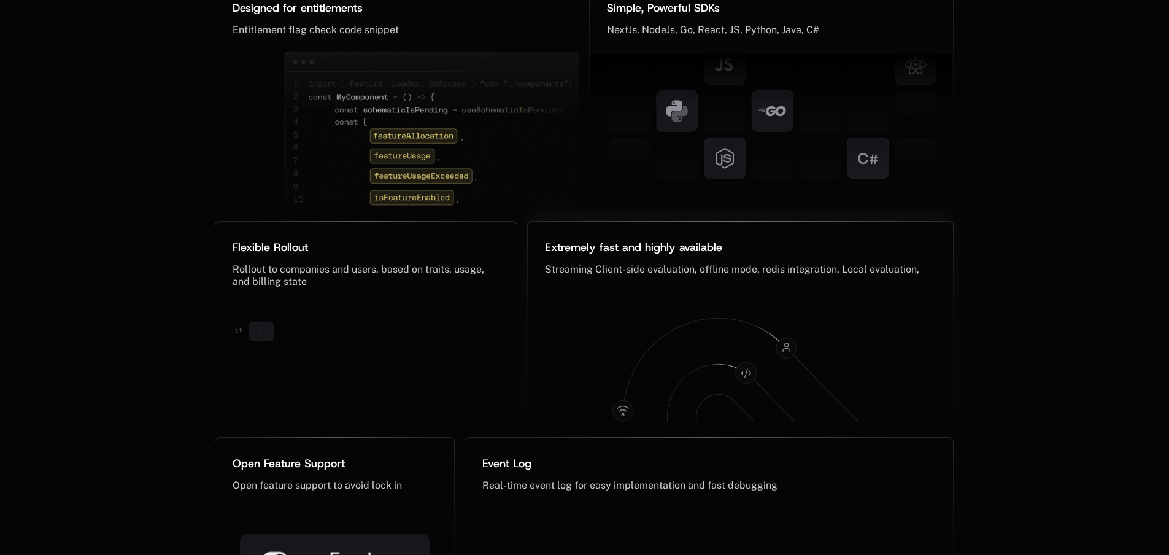
click at [597, 244] on span "Extremely fast and highly available" at bounding box center [633, 247] width 177 height 15
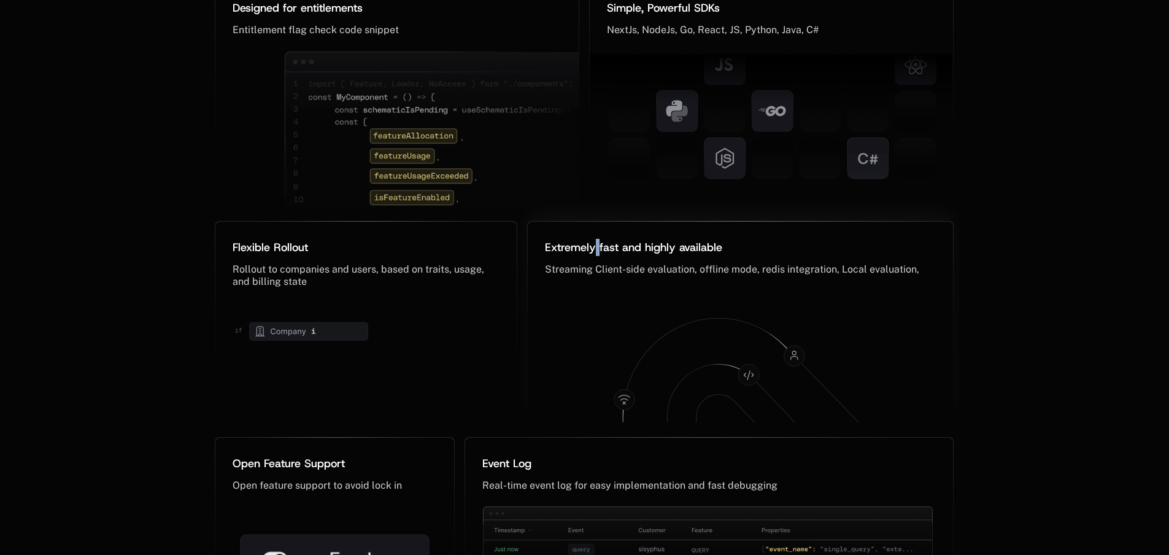
click at [597, 244] on span "Extremely fast and highly available" at bounding box center [633, 247] width 177 height 15
click at [611, 273] on span "Streaming Client-side evaluation, offline mode, redis integration, Local evalua…" at bounding box center [732, 269] width 374 height 12
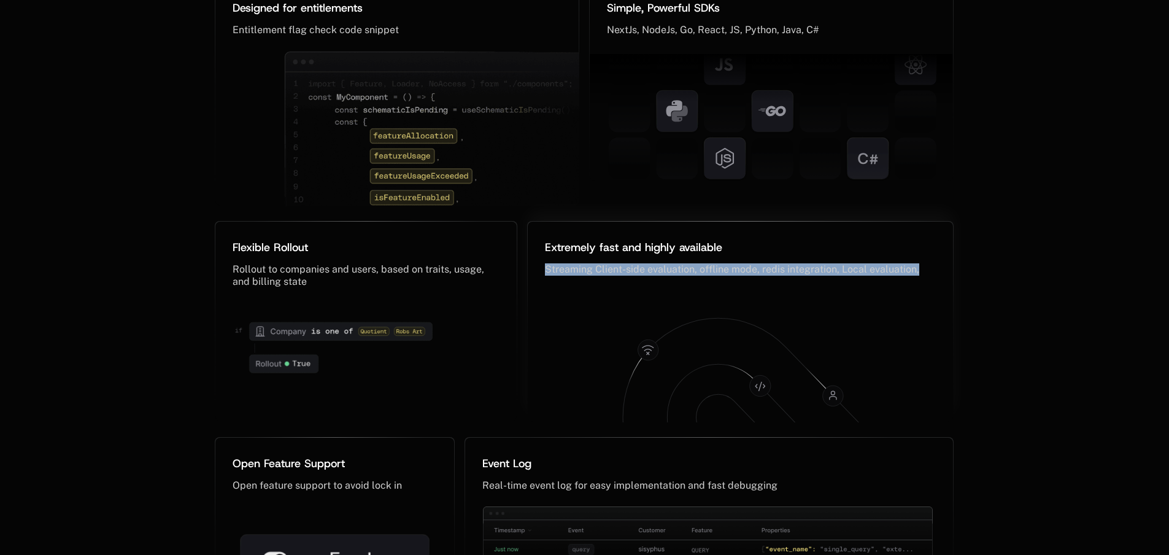
click at [611, 273] on span "Streaming Client-side evaluation, offline mode, redis integration, Local evalua…" at bounding box center [732, 269] width 374 height 12
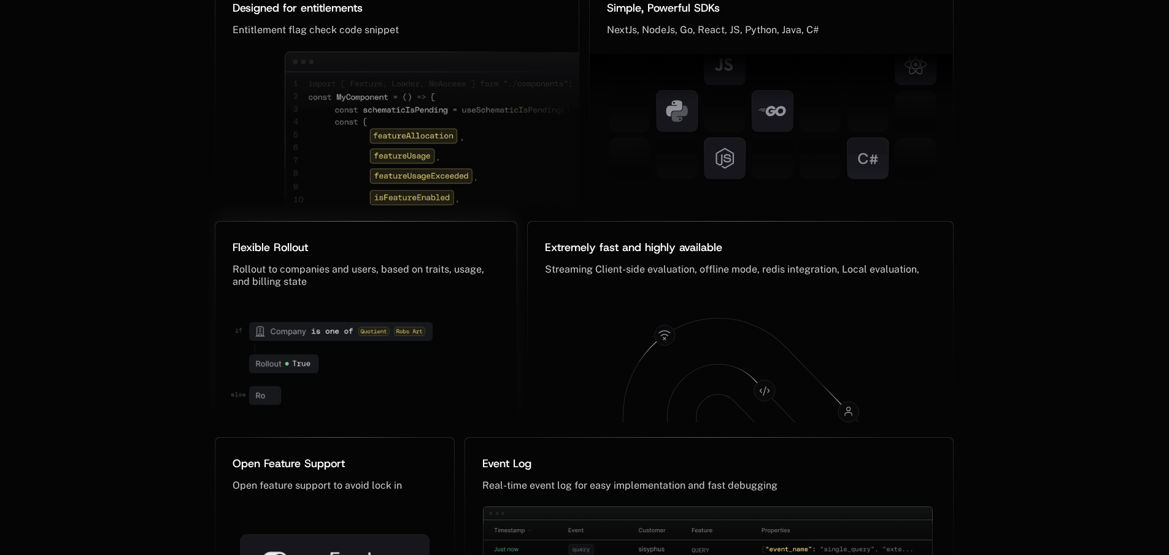
click at [312, 272] on span "Rollout to companies and users, based on traits, usage, and billing state" at bounding box center [360, 275] width 254 height 24
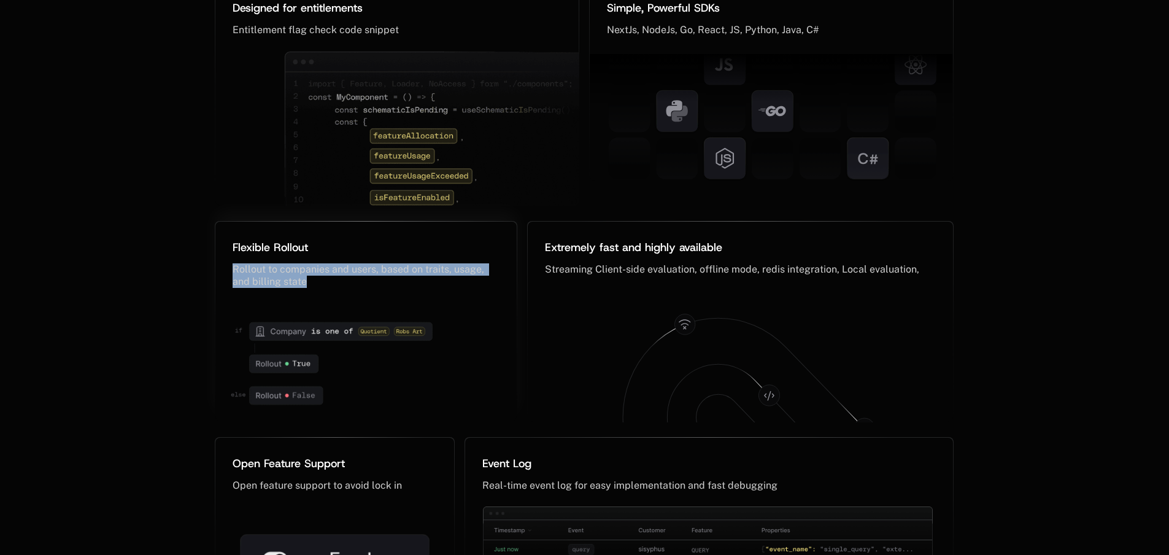
click at [312, 272] on span "Rollout to companies and users, based on traits, usage, and billing state" at bounding box center [360, 275] width 254 height 24
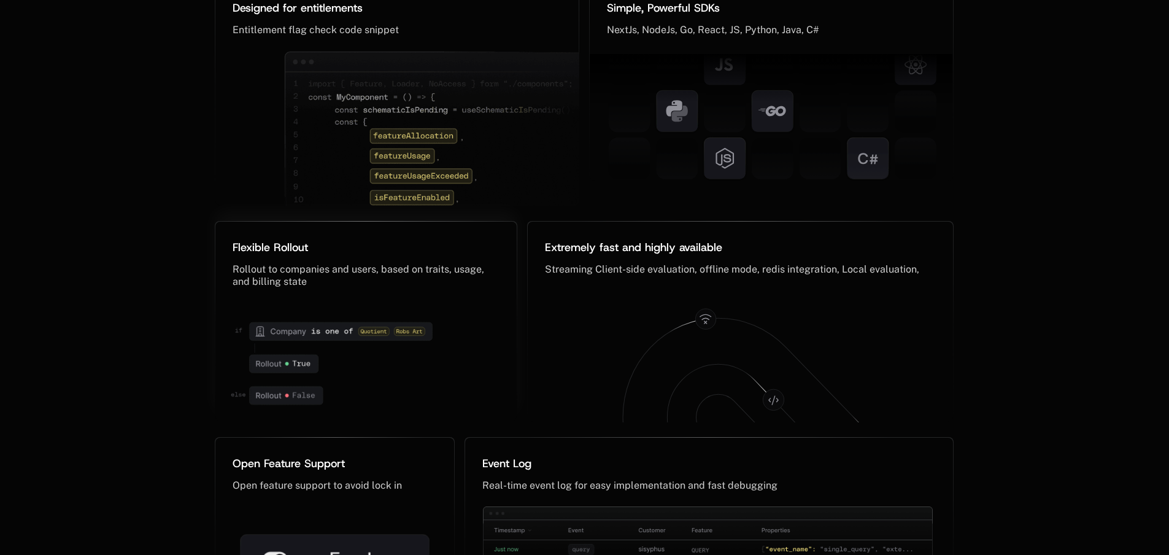
click at [293, 242] on span "Flexible Rollout" at bounding box center [270, 247] width 75 height 15
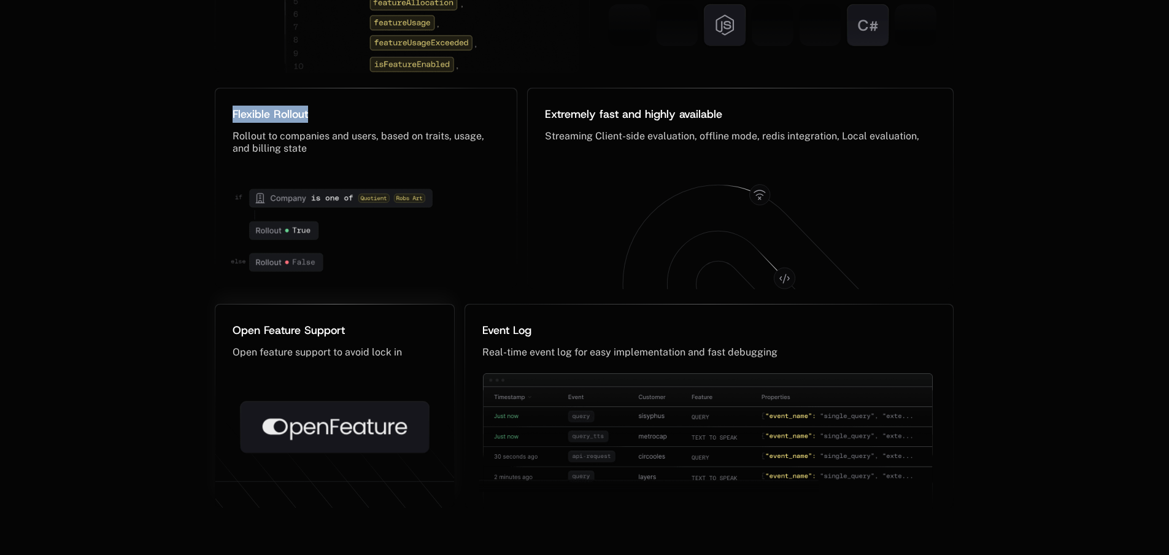
scroll to position [859, 0]
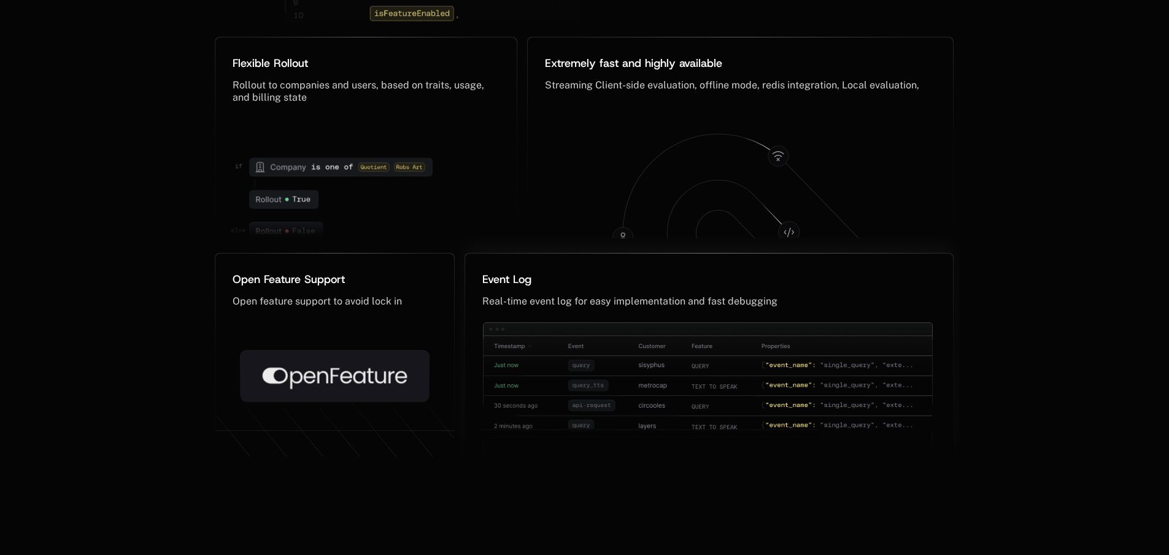
click at [523, 279] on span "Event Log" at bounding box center [506, 279] width 49 height 15
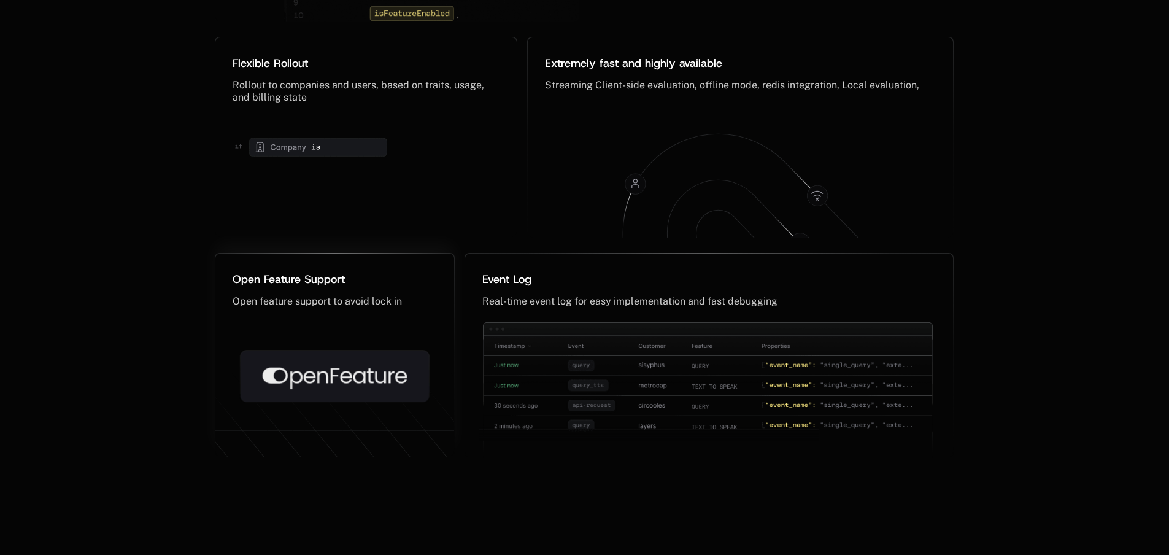
click at [325, 274] on icon at bounding box center [334, 372] width 239 height 222
click at [313, 279] on icon at bounding box center [334, 372] width 239 height 222
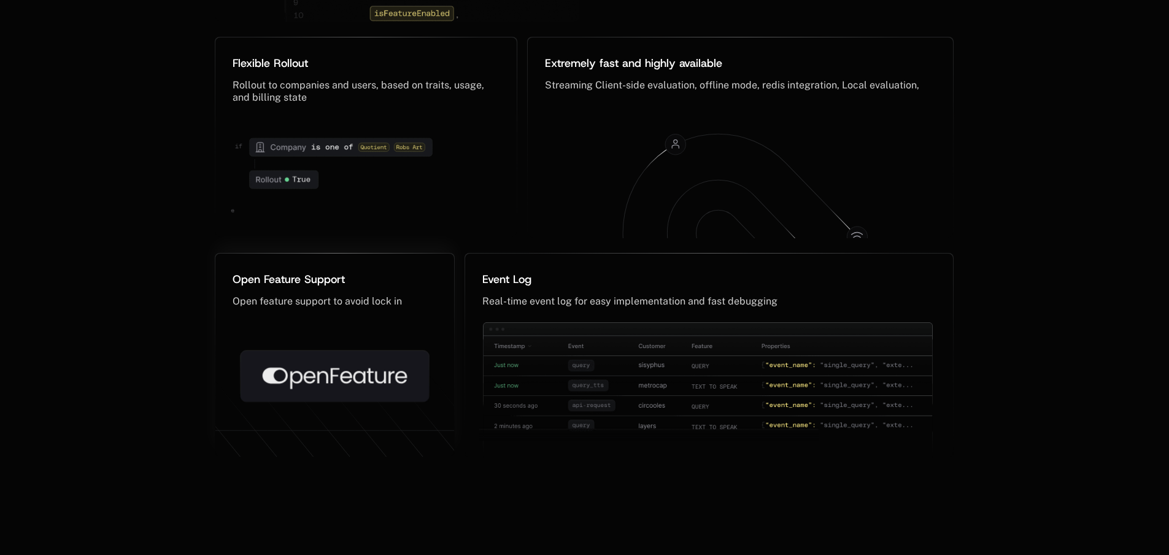
click at [313, 279] on icon at bounding box center [334, 372] width 239 height 222
click at [281, 279] on icon at bounding box center [334, 372] width 239 height 222
click at [280, 299] on icon at bounding box center [334, 372] width 239 height 222
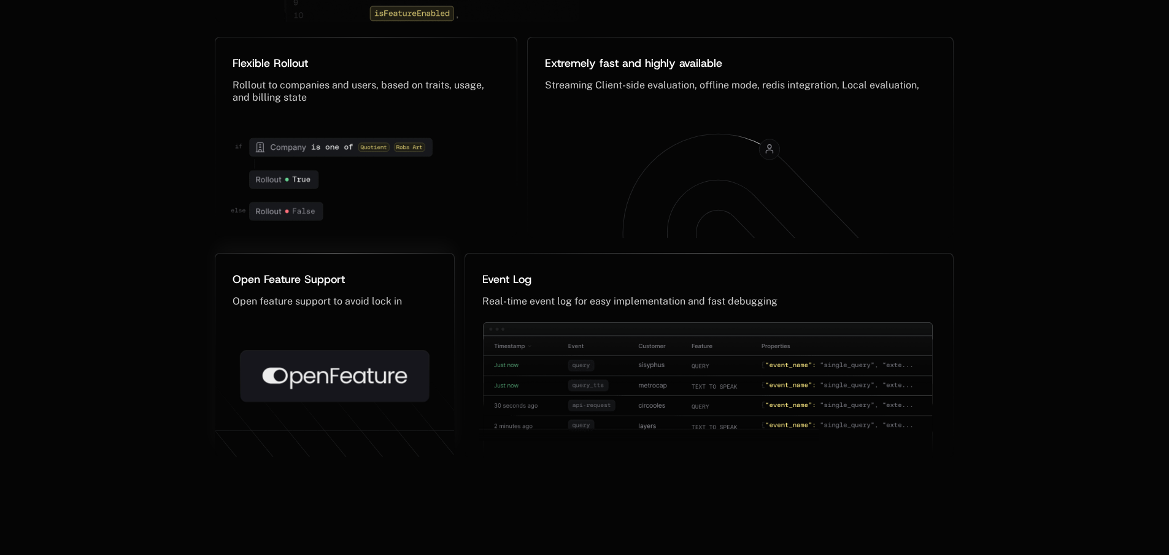
click at [280, 299] on icon at bounding box center [334, 372] width 239 height 222
drag, startPoint x: 360, startPoint y: 333, endPoint x: 436, endPoint y: 434, distance: 126.5
click at [436, 434] on icon at bounding box center [334, 372] width 239 height 222
click at [511, 287] on div "Event Log ﻿" at bounding box center [708, 279] width 453 height 17
click at [509, 281] on span "Event Log" at bounding box center [506, 279] width 49 height 15
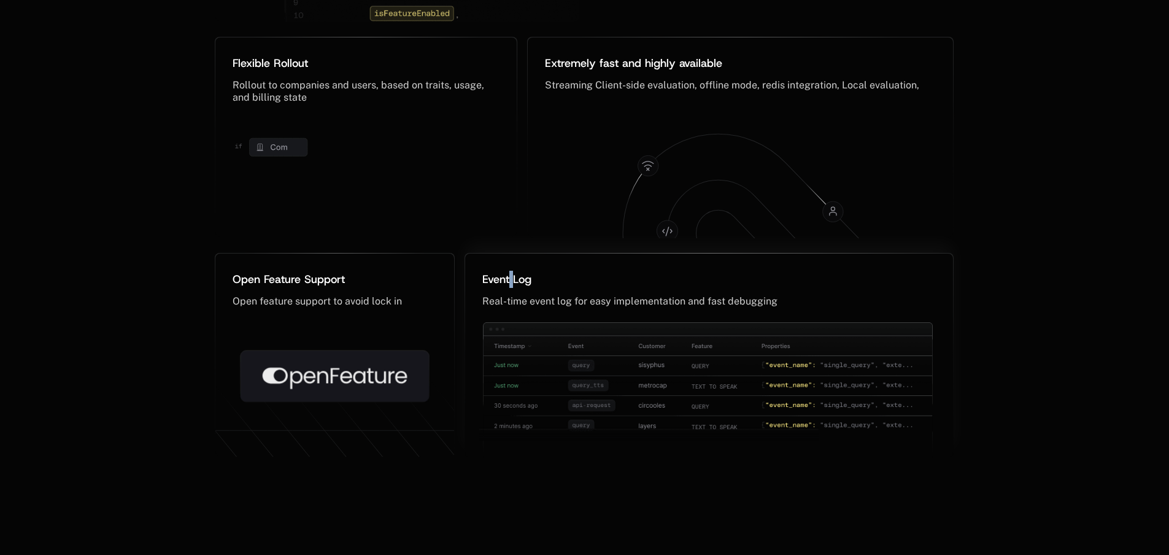
click at [509, 281] on span "Event Log" at bounding box center [506, 279] width 49 height 15
click at [533, 305] on span "Real-time event log for easy implementation and fast debugging" at bounding box center [629, 301] width 295 height 12
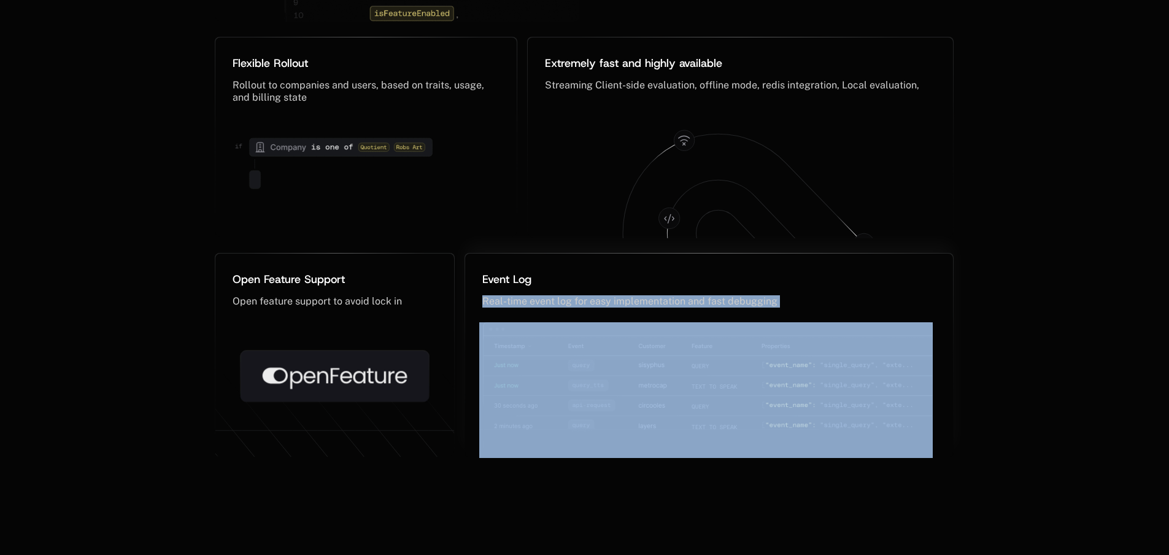
click at [533, 305] on span "Real-time event log for easy implementation and fast debugging" at bounding box center [629, 301] width 295 height 12
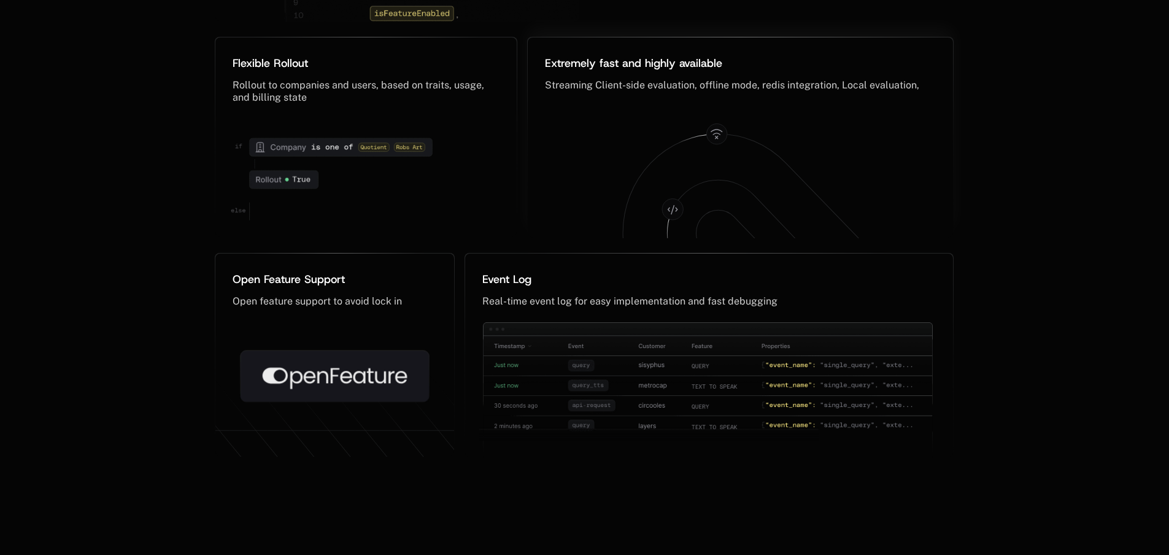
click at [690, 169] on icon at bounding box center [753, 218] width 261 height 169
click at [660, 300] on span "Real-time event log for easy implementation and fast debugging" at bounding box center [629, 301] width 295 height 12
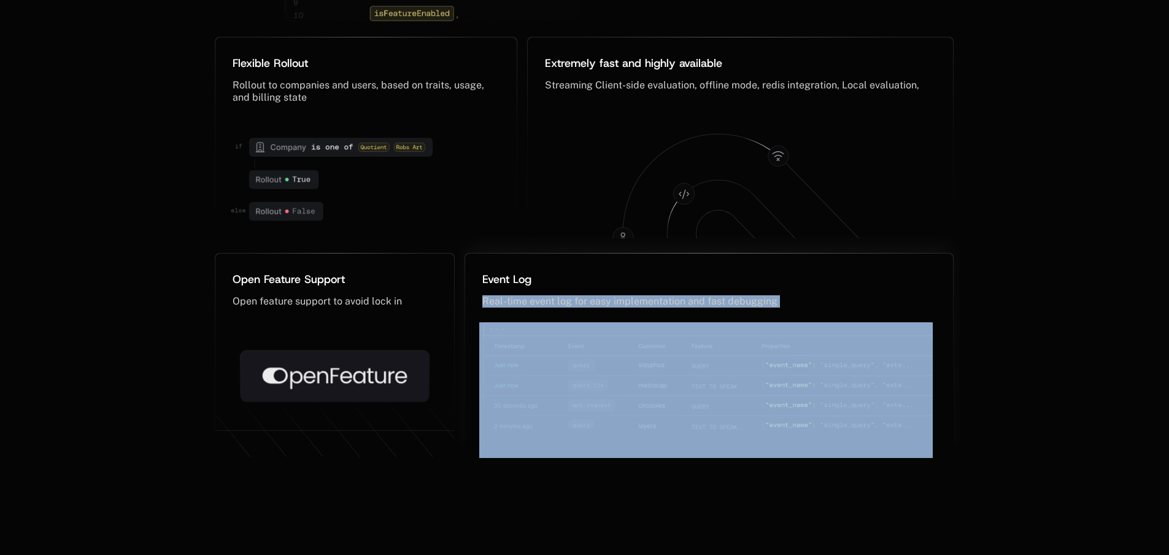
click at [660, 300] on span "Real-time event log for easy implementation and fast debugging" at bounding box center [629, 301] width 295 height 12
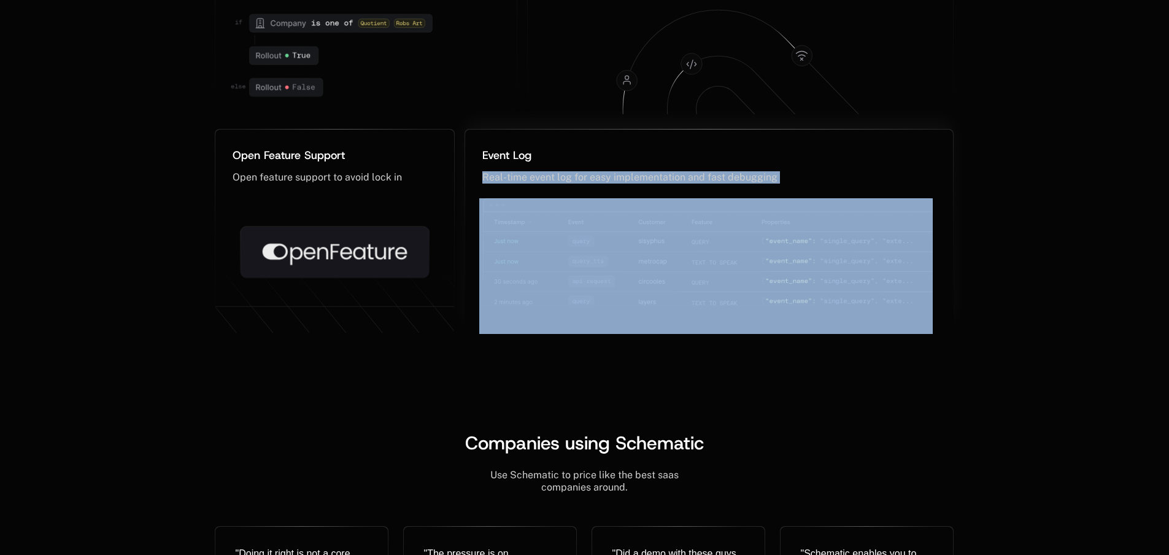
scroll to position [1105, 0]
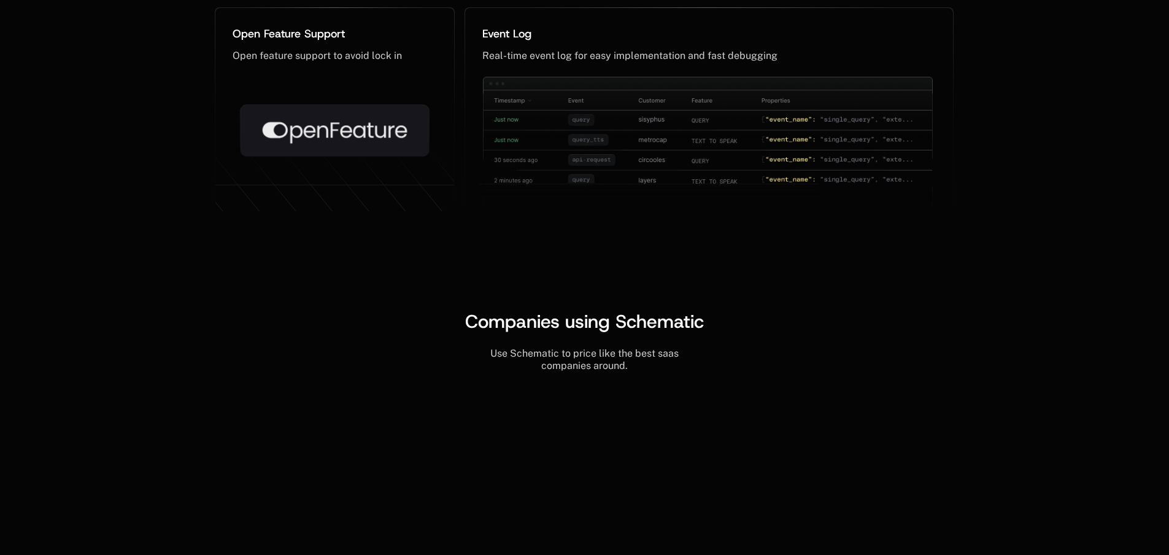
click at [614, 322] on span "Companies using Schematic" at bounding box center [584, 321] width 239 height 24
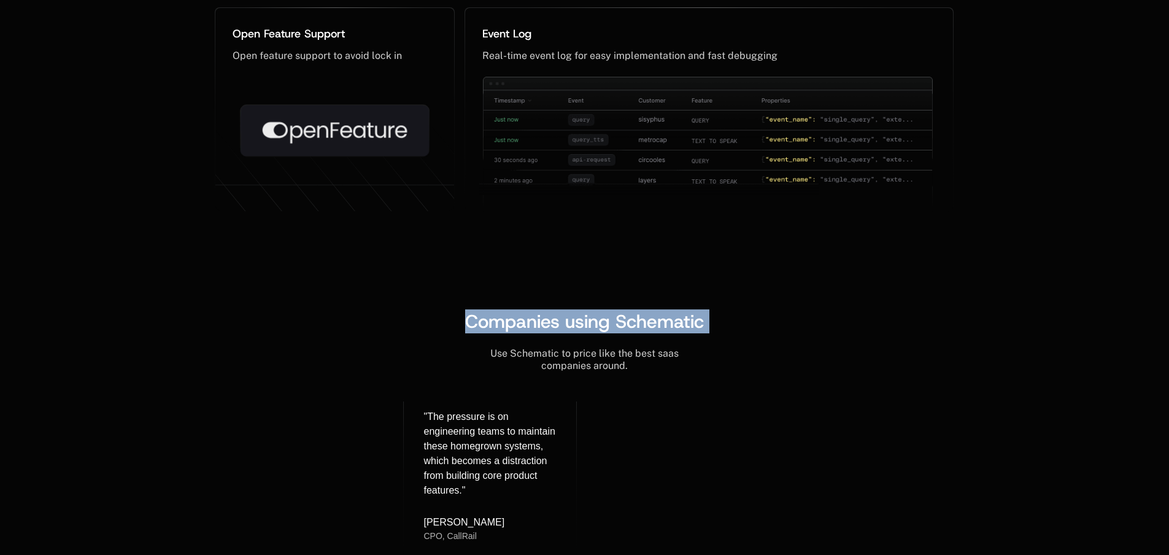
click at [614, 322] on span "Companies using Schematic" at bounding box center [584, 321] width 239 height 24
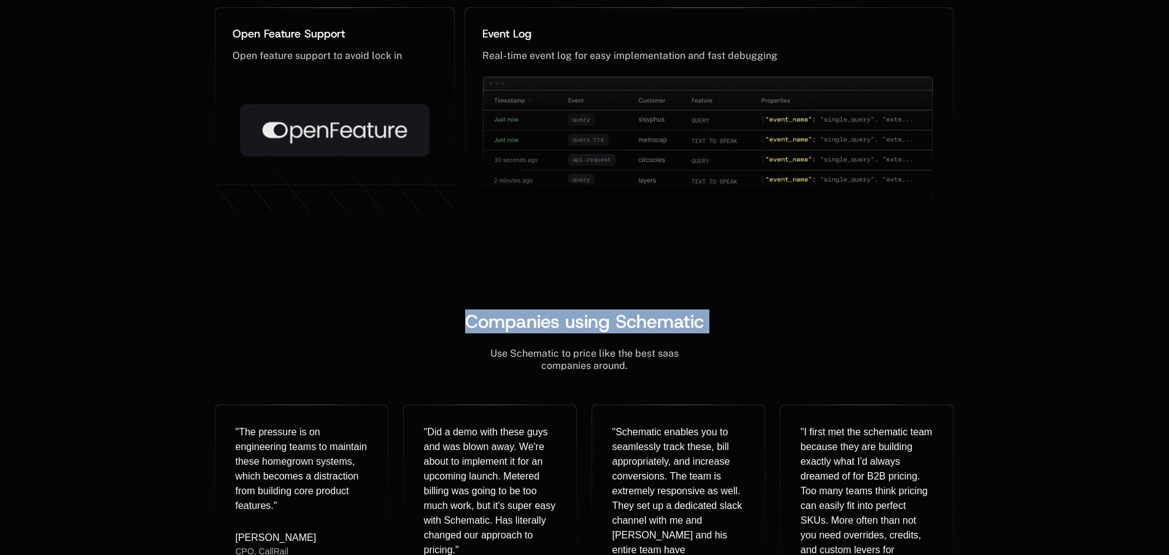
click at [551, 322] on span "Companies using Schematic" at bounding box center [584, 321] width 239 height 24
click at [660, 324] on span "Companies using Schematic" at bounding box center [584, 321] width 239 height 24
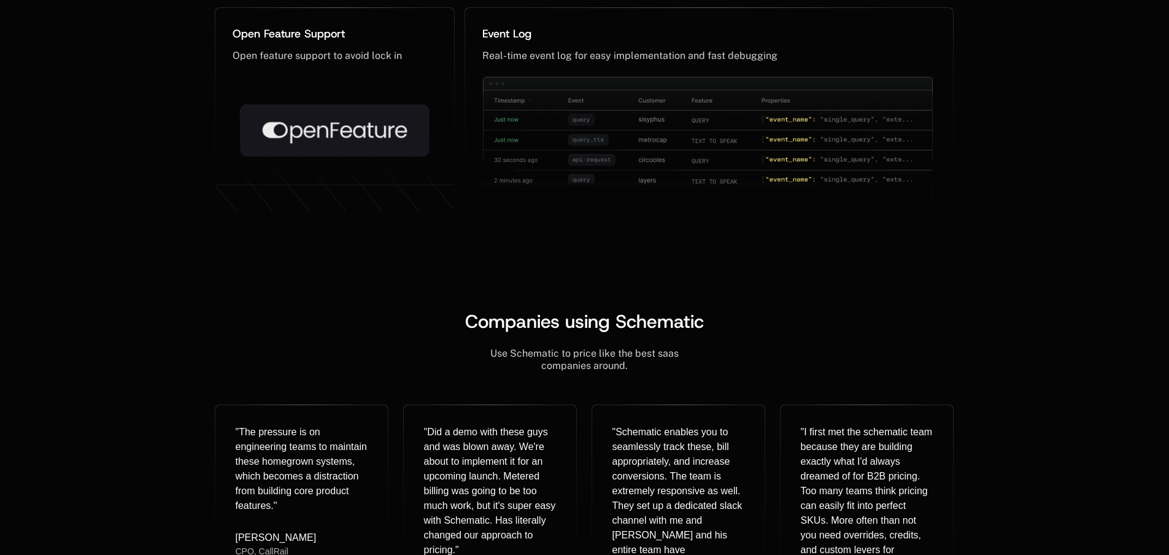
click at [538, 315] on span "Companies using Schematic" at bounding box center [584, 321] width 239 height 24
click at [604, 317] on span "Companies using Schematic" at bounding box center [584, 321] width 239 height 24
click at [657, 324] on span "Companies using Schematic" at bounding box center [584, 321] width 239 height 24
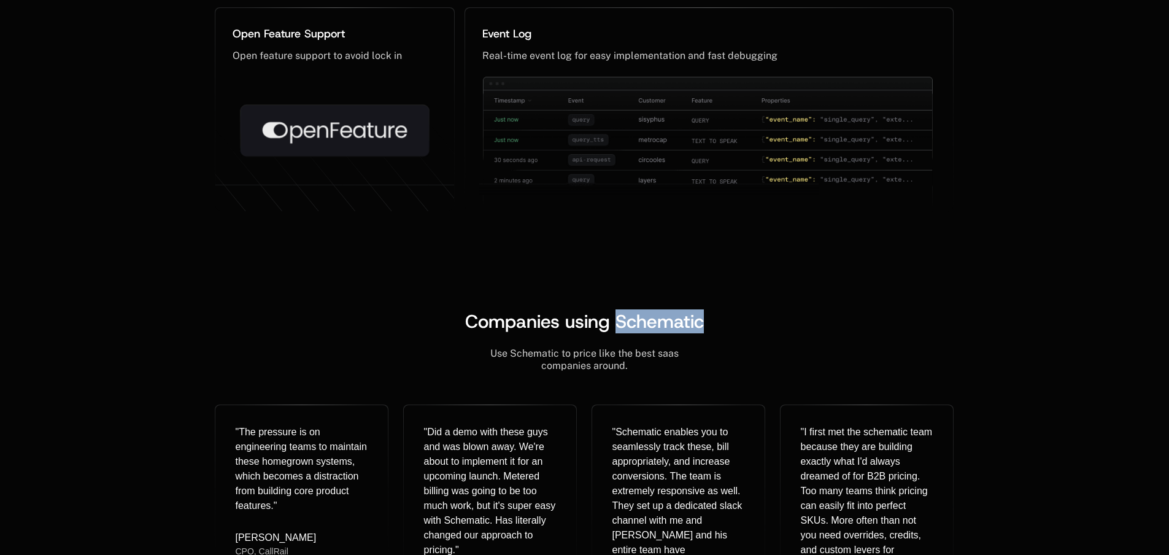
click at [657, 324] on span "Companies using Schematic" at bounding box center [584, 321] width 239 height 24
click at [611, 324] on span "Companies using Schematic" at bounding box center [584, 321] width 239 height 24
click at [592, 322] on span "Companies using Schematic" at bounding box center [584, 321] width 239 height 24
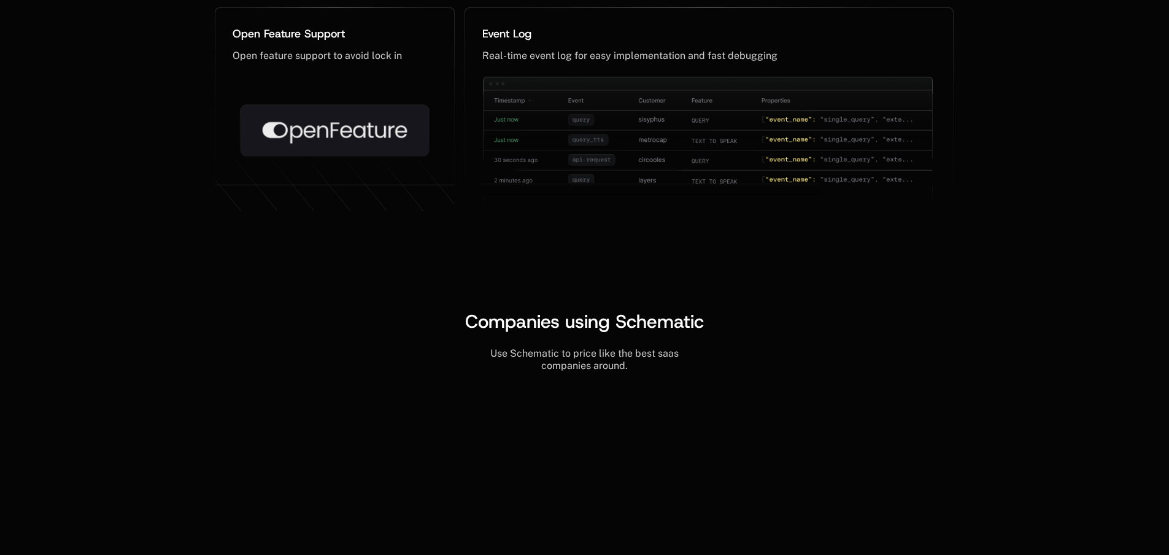
click at [498, 329] on span "Companies using Schematic" at bounding box center [584, 321] width 239 height 24
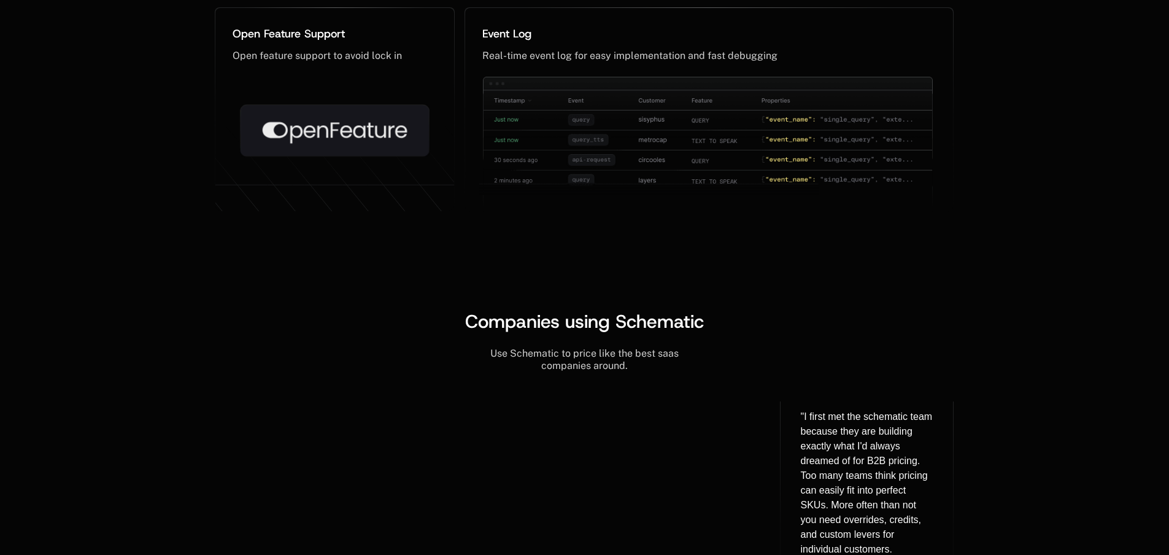
click at [573, 326] on span "Companies using Schematic" at bounding box center [584, 321] width 239 height 24
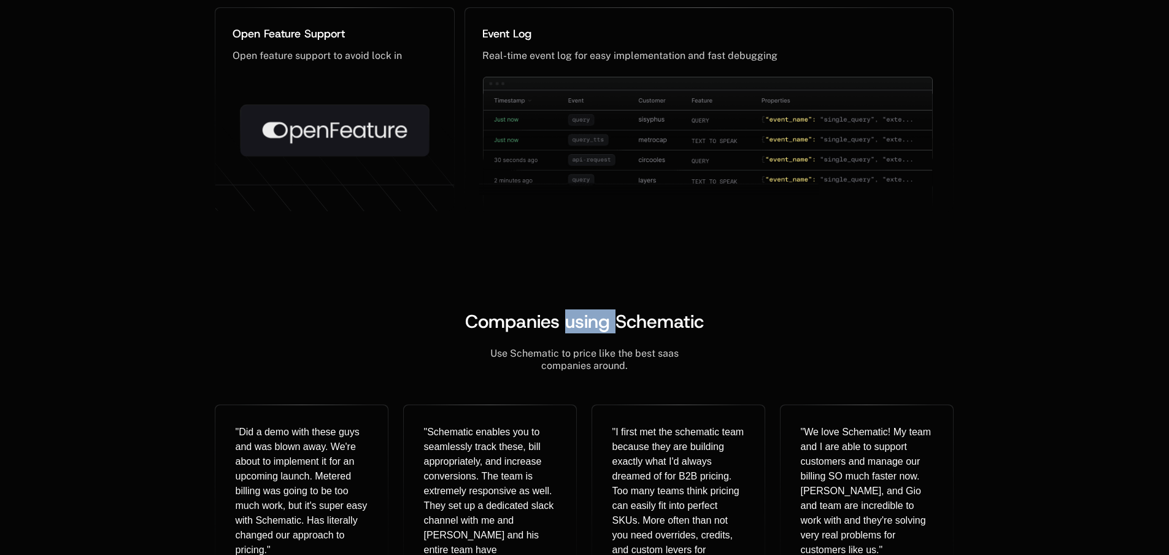
click at [573, 326] on span "Companies using Schematic" at bounding box center [584, 321] width 239 height 24
click at [572, 327] on span "Companies using Schematic" at bounding box center [584, 321] width 239 height 24
click at [567, 323] on span "Companies using Schematic" at bounding box center [584, 321] width 239 height 24
drag, startPoint x: 565, startPoint y: 322, endPoint x: 607, endPoint y: 324, distance: 42.4
click at [607, 324] on span "Companies using Schematic" at bounding box center [584, 321] width 239 height 24
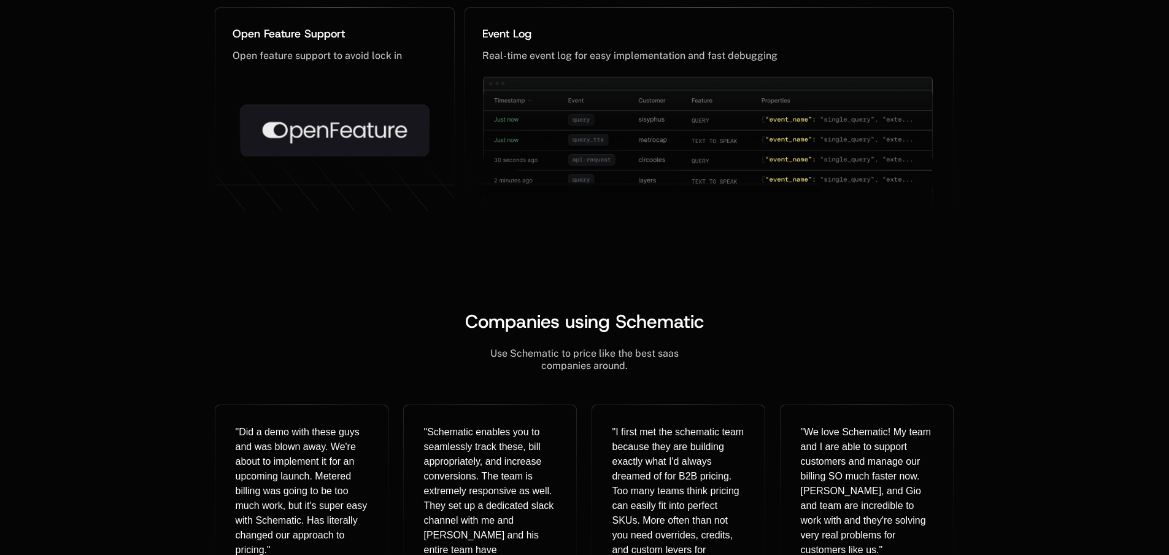
click at [644, 330] on span "Companies using Schematic" at bounding box center [584, 321] width 239 height 24
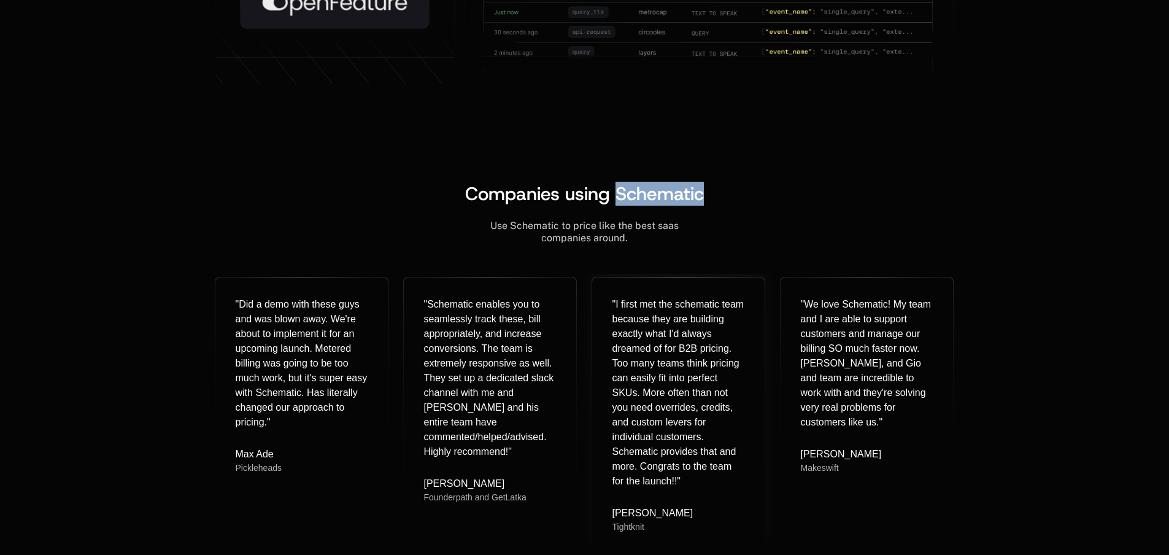
scroll to position [1350, 0]
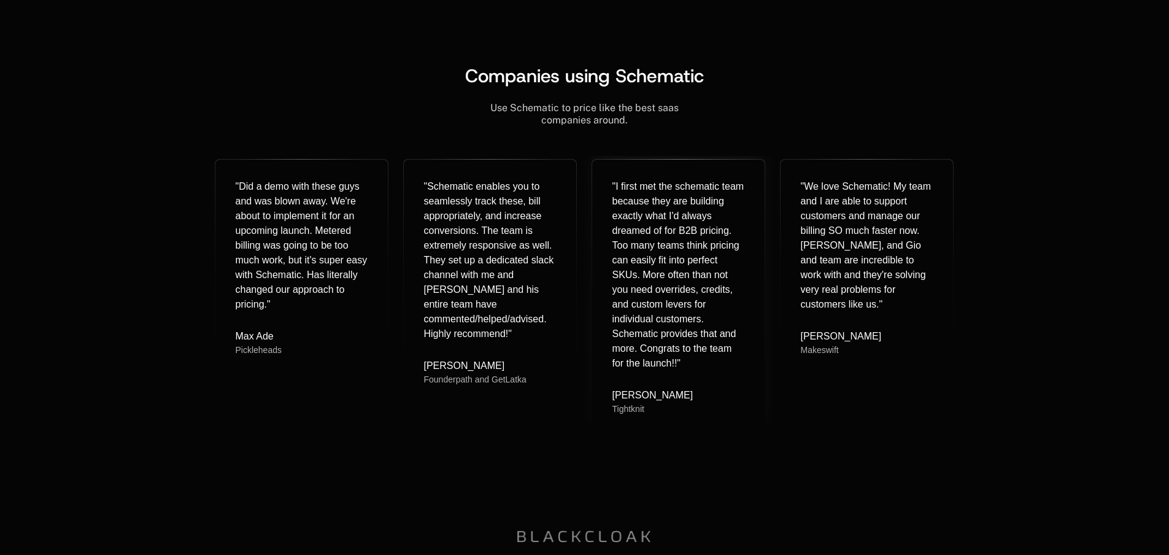
click at [650, 274] on div "" I first met the schematic team because they are building exactly what I'd alw…" at bounding box center [678, 274] width 133 height 191
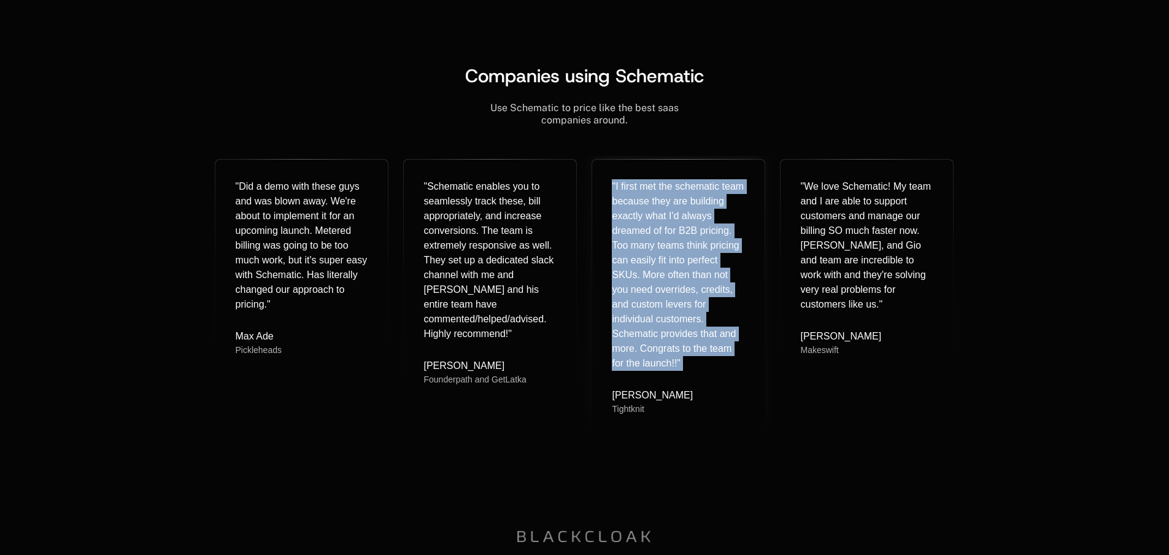
click at [650, 274] on div "" I first met the schematic team because they are building exactly what I'd alw…" at bounding box center [678, 274] width 133 height 191
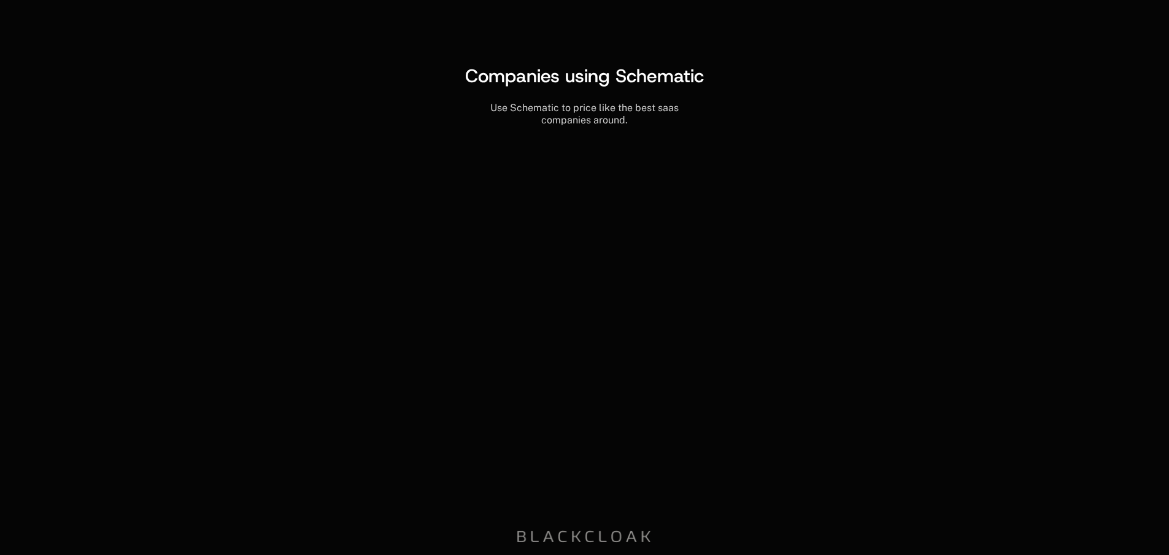
click at [875, 221] on div "" We love Schematic! My team and I are able to support customers and manage our…" at bounding box center [866, 245] width 133 height 133
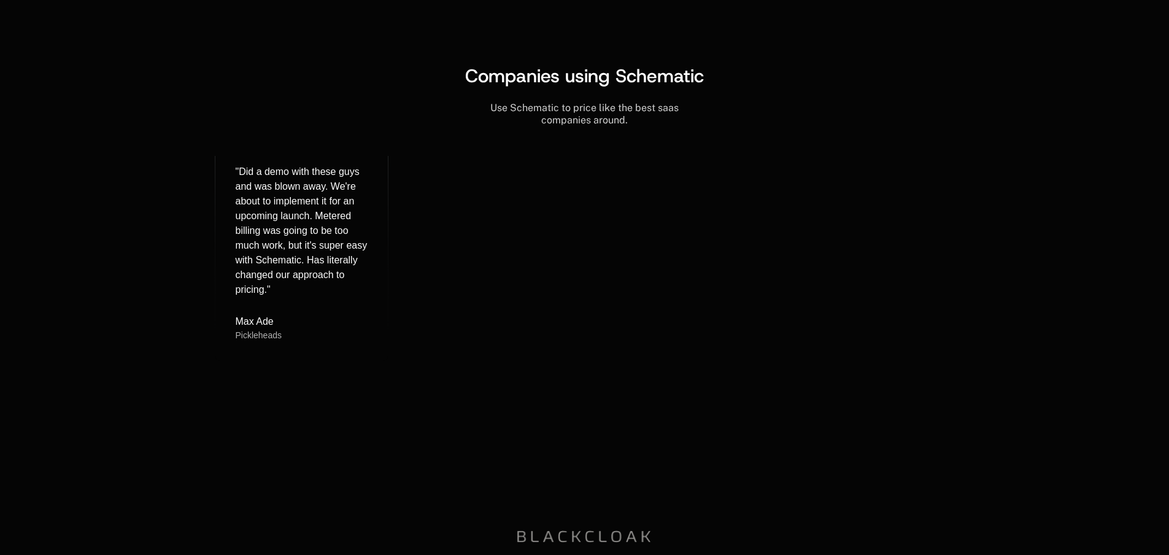
click at [875, 221] on div "" We love Schematic! My team and I are able to support customers and manage our…" at bounding box center [866, 245] width 133 height 133
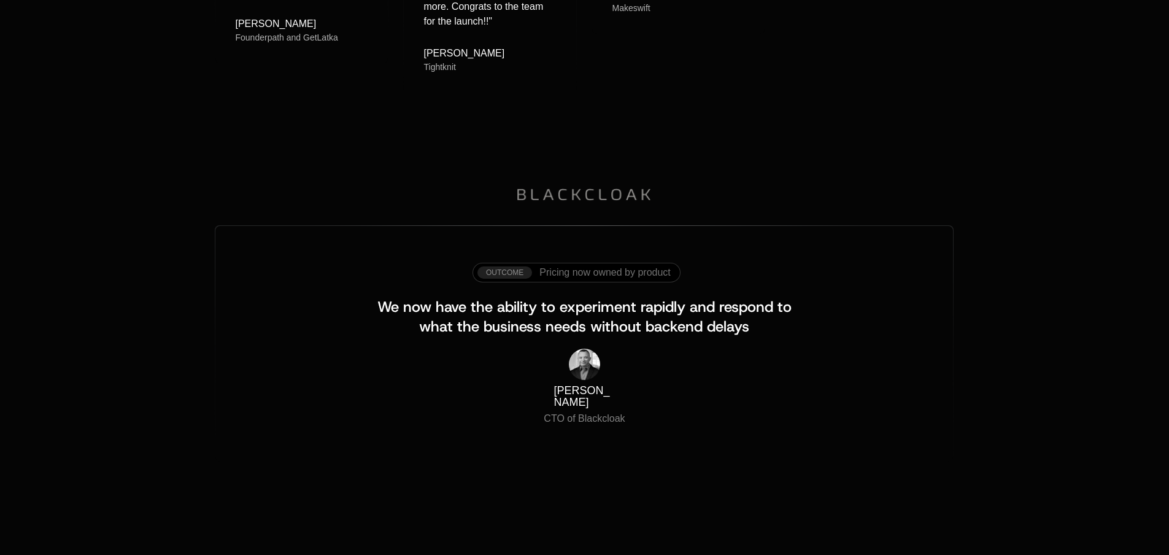
scroll to position [1780, 0]
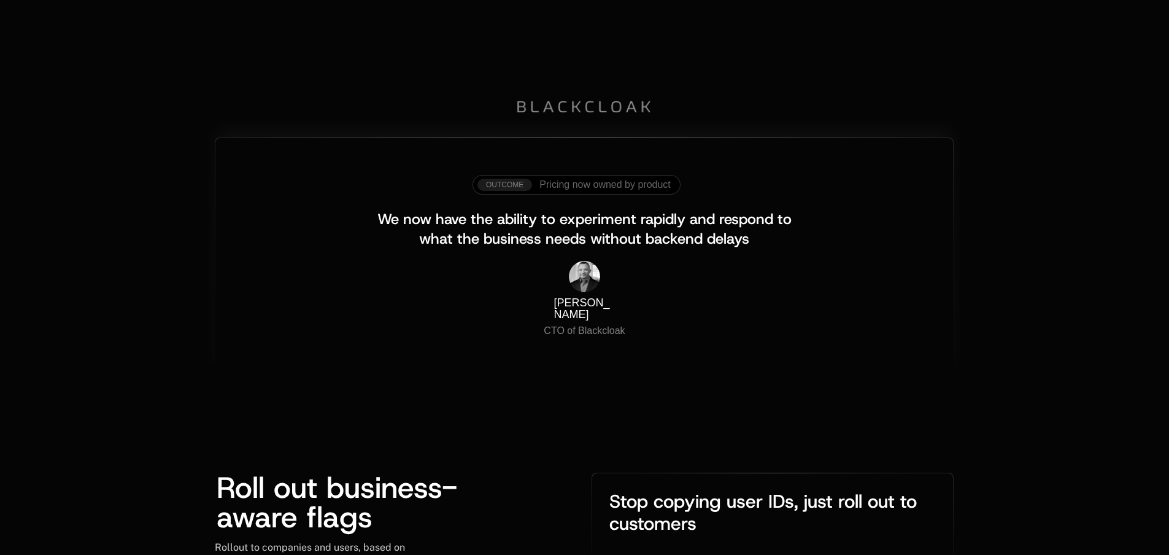
click at [586, 183] on span "Pricing now owned by product" at bounding box center [604, 184] width 131 height 11
click at [524, 183] on div "Outcome" at bounding box center [504, 185] width 55 height 12
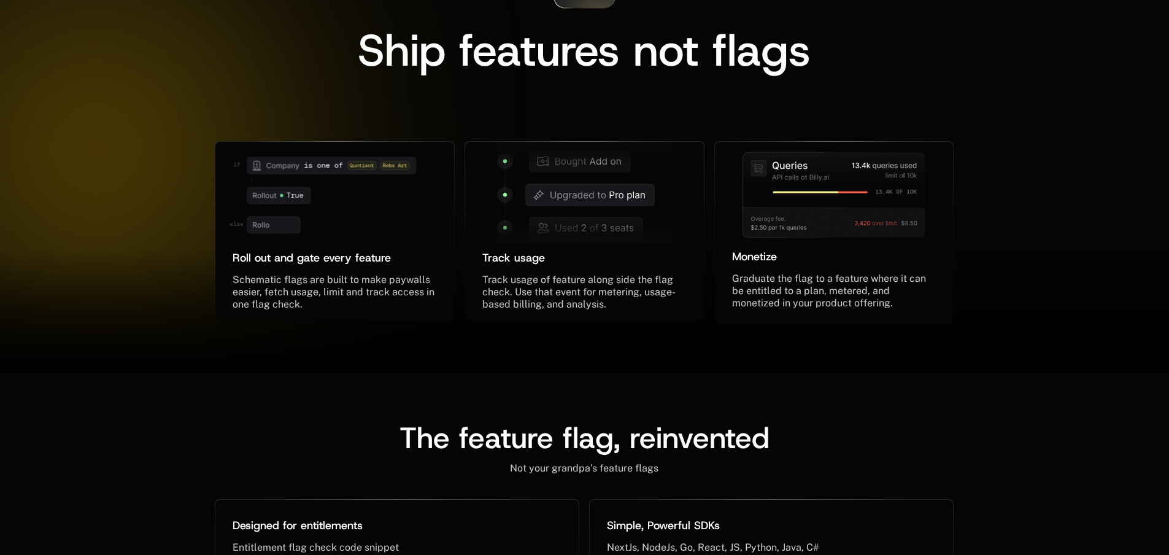
scroll to position [0, 0]
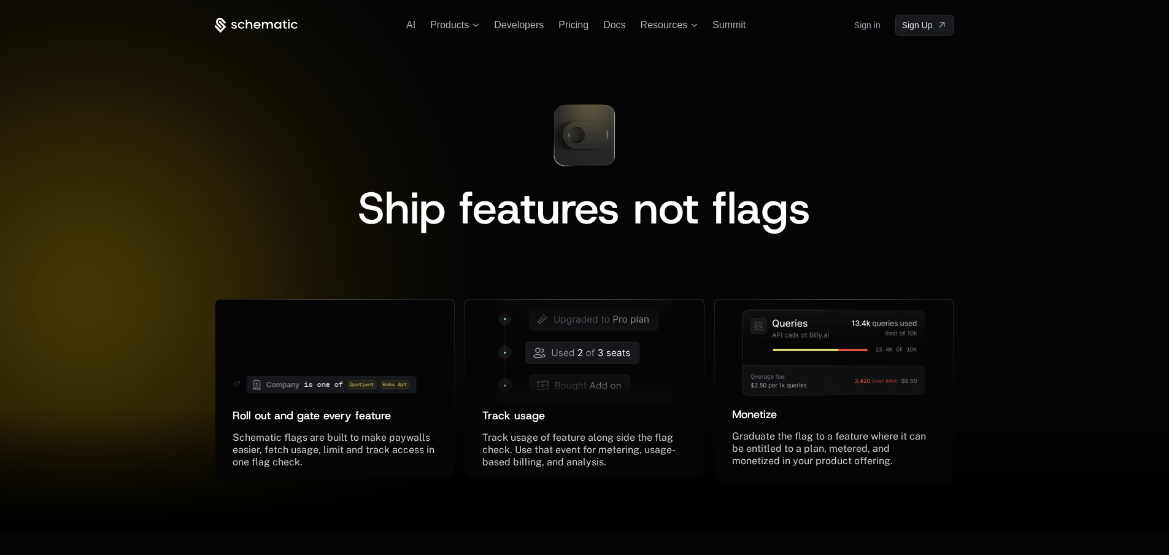
click at [278, 22] on icon at bounding box center [277, 24] width 7 height 7
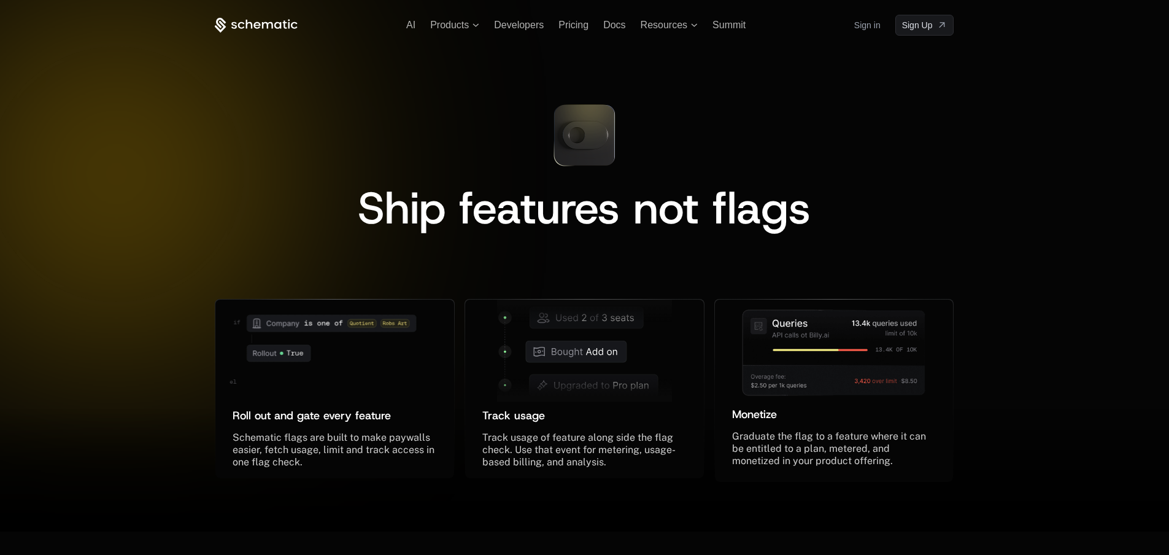
click at [268, 28] on icon at bounding box center [267, 24] width 11 height 7
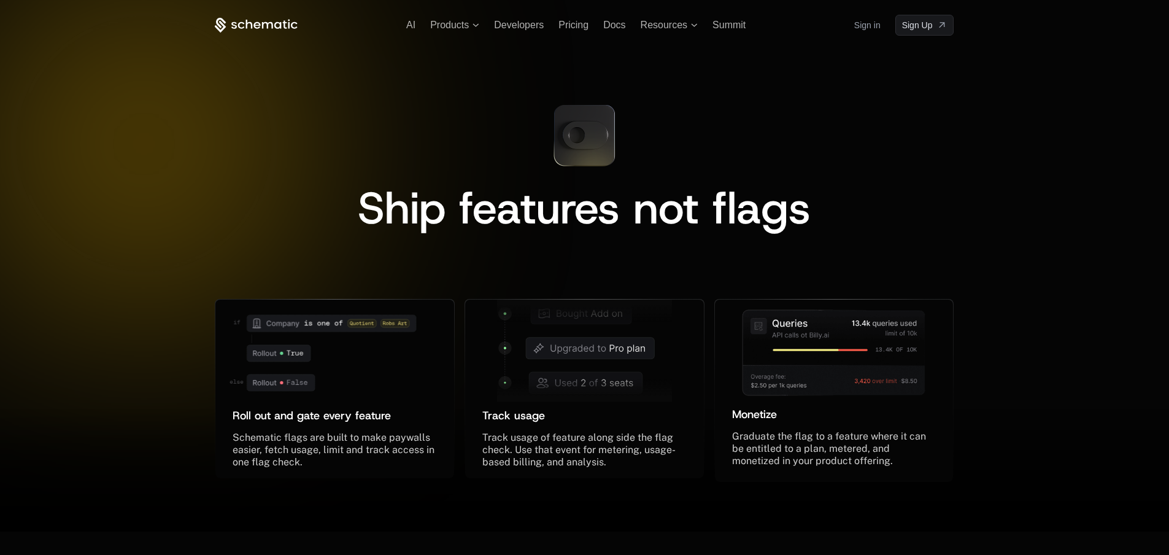
scroll to position [0, 9]
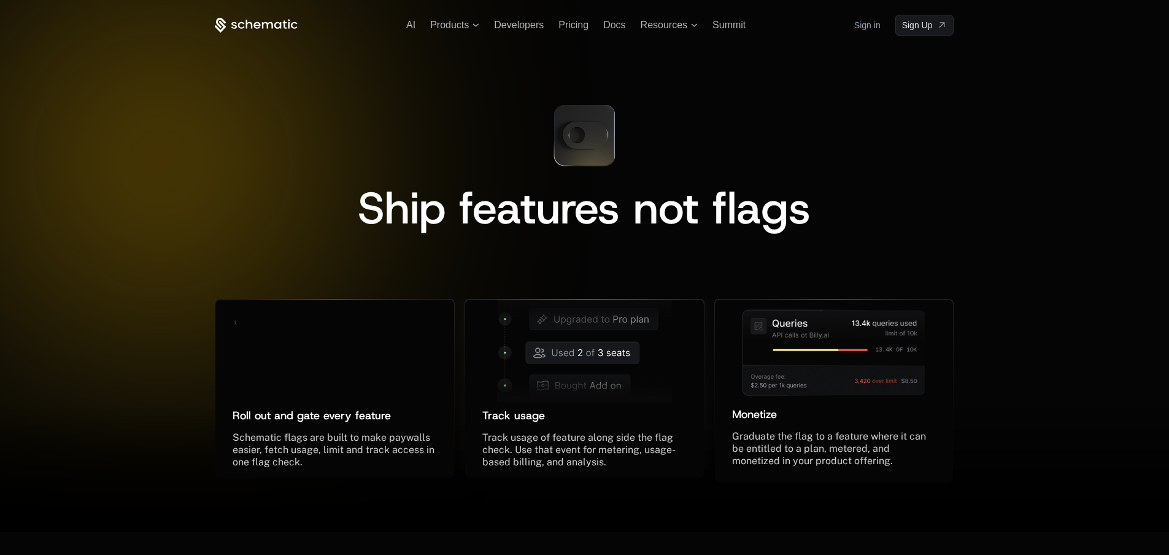
drag, startPoint x: 636, startPoint y: 425, endPoint x: 614, endPoint y: 438, distance: 25.0
click at [639, 430] on div "Track usage ﻿ Track usage of feature along side the flag check. Use that event …" at bounding box center [584, 388] width 239 height 179
click at [609, 426] on div "Track usage ﻿" at bounding box center [584, 419] width 204 height 25
click at [614, 438] on span "Track usage of feature along side the flag check. Use that event for metering, …" at bounding box center [578, 449] width 193 height 36
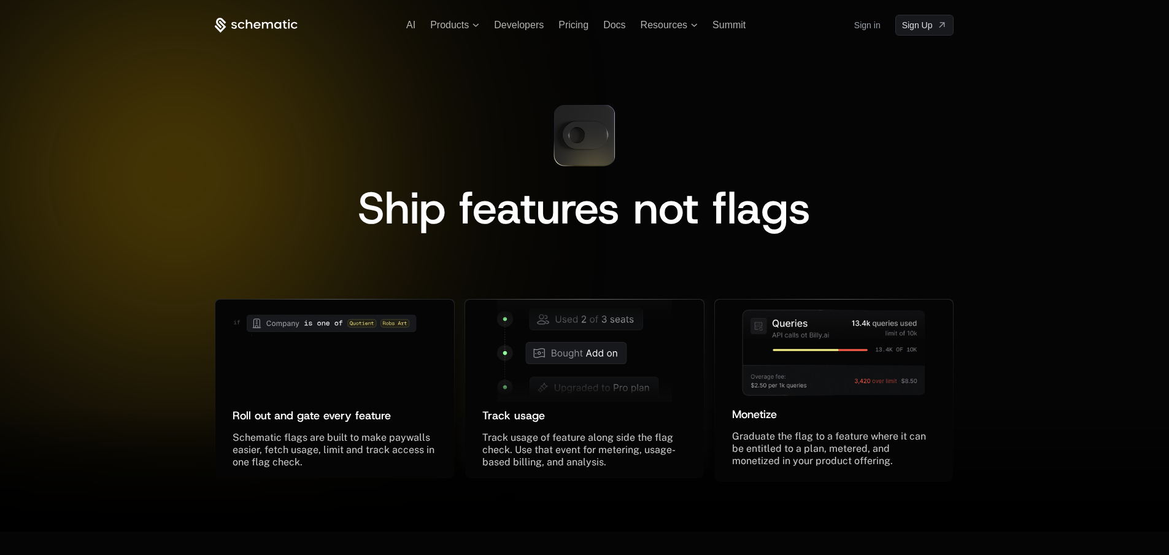
click at [614, 438] on span "Track usage of feature along side the flag check. Use that event for metering, …" at bounding box center [578, 449] width 193 height 36
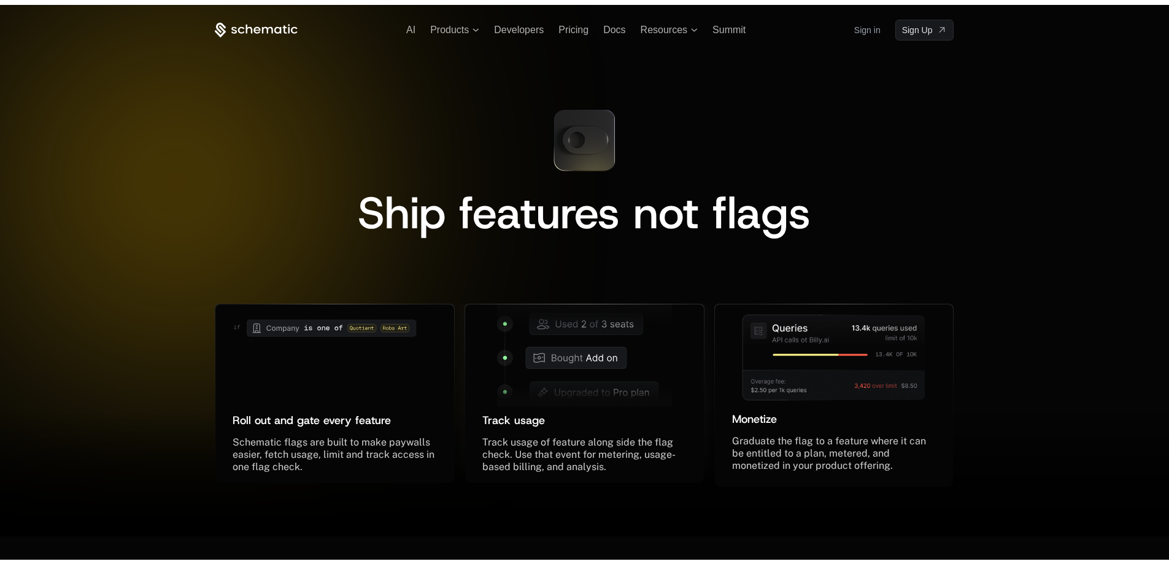
scroll to position [0, 0]
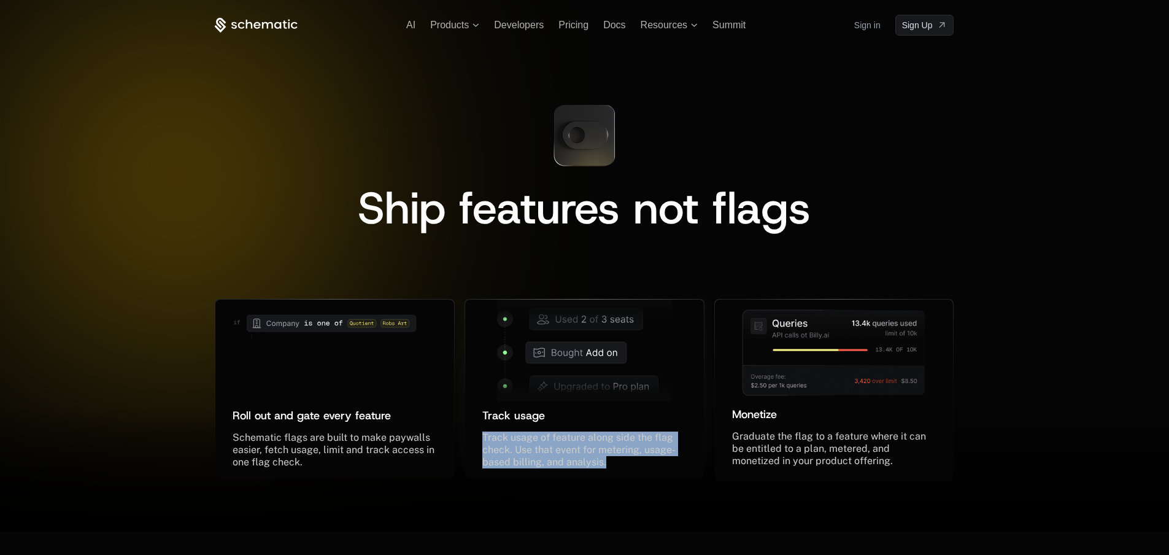
click at [614, 438] on span "Track usage of feature along side the flag check. Use that event for metering, …" at bounding box center [578, 449] width 193 height 36
click at [495, 414] on span "Track usage" at bounding box center [513, 415] width 63 height 15
click at [500, 423] on div "Track usage ﻿" at bounding box center [584, 415] width 204 height 17
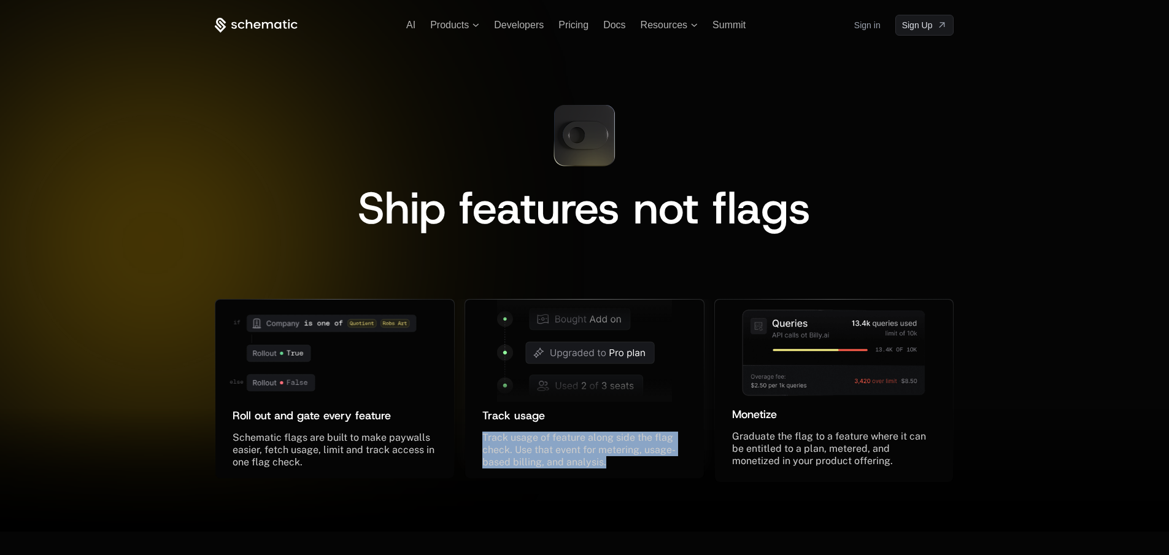
click at [500, 418] on span "Track usage" at bounding box center [513, 415] width 63 height 15
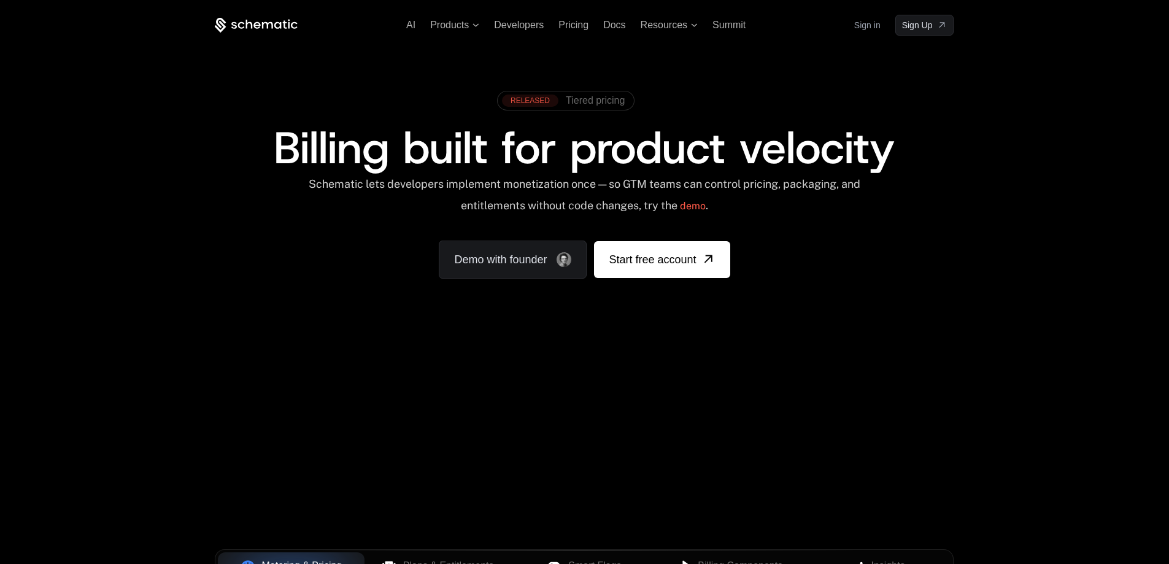
click at [535, 98] on div "RELEASED" at bounding box center [530, 100] width 56 height 12
click at [684, 16] on div "AI Products Developers Pricing Docs Resources Summit Sign in Sign Up" at bounding box center [584, 25] width 739 height 21
click at [679, 23] on span "Resources" at bounding box center [664, 25] width 47 height 11
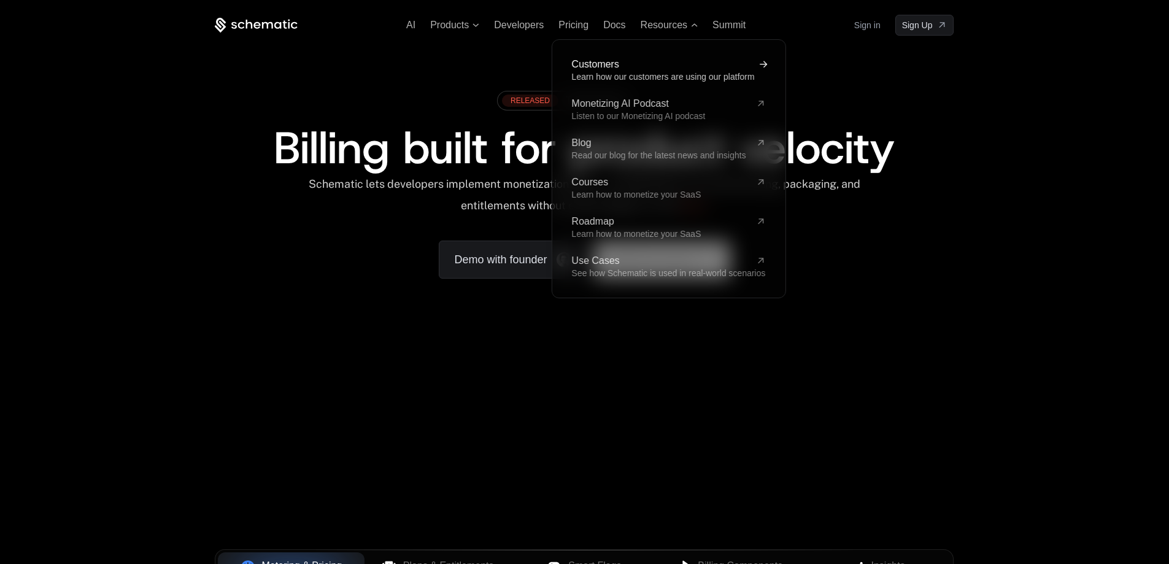
click at [599, 63] on span "Customers" at bounding box center [660, 65] width 179 height 10
click at [601, 61] on span "Customers" at bounding box center [660, 65] width 179 height 10
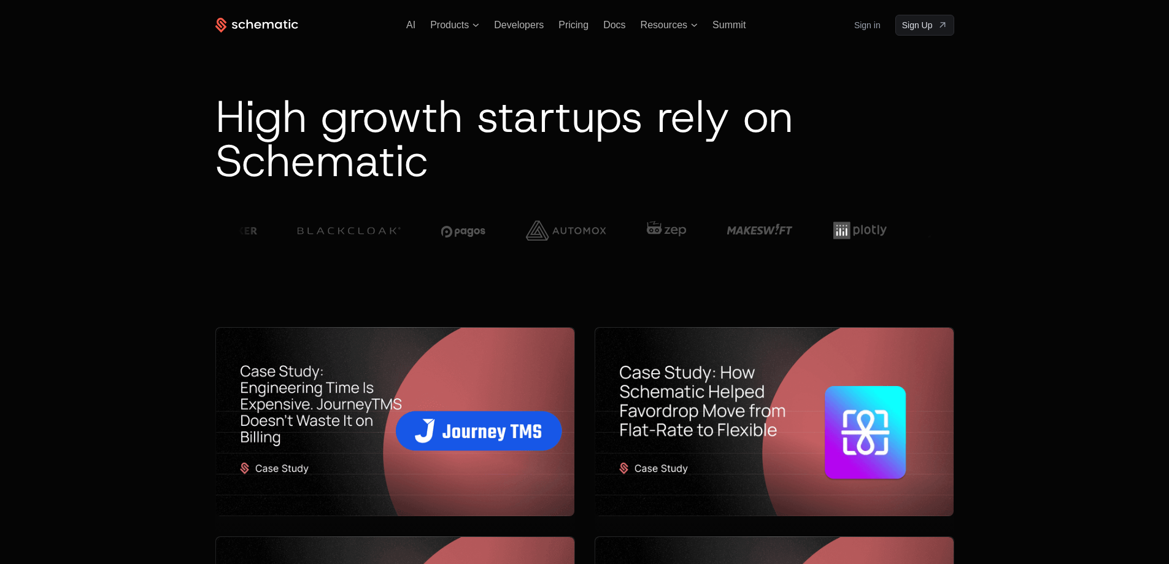
click at [506, 121] on span "High growth startups rely on Schematic" at bounding box center [504, 138] width 578 height 103
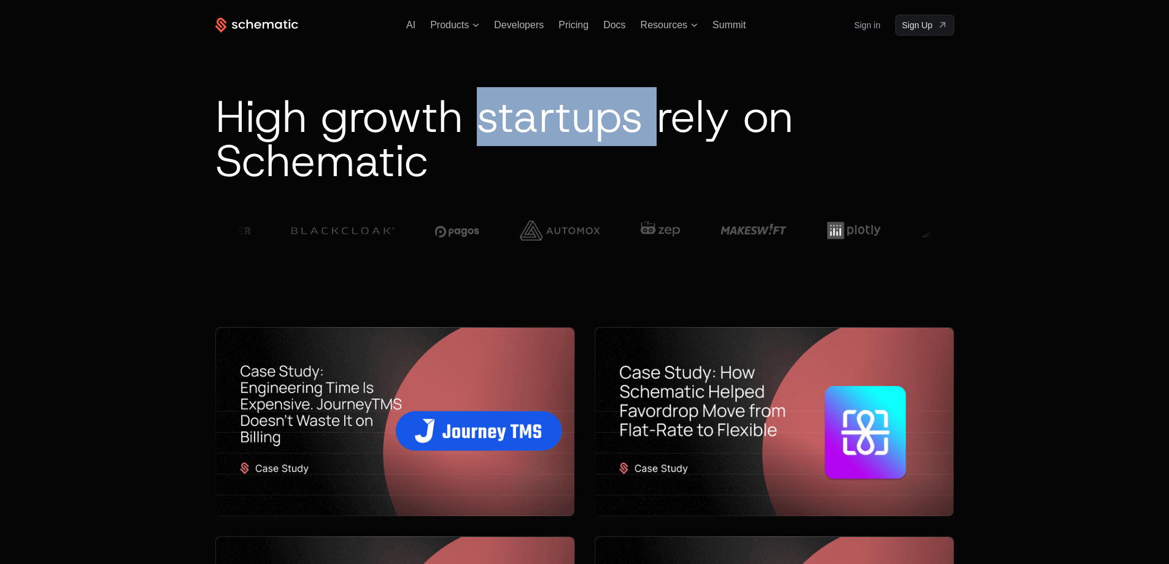
click at [506, 121] on span "High growth startups rely on Schematic" at bounding box center [504, 138] width 578 height 103
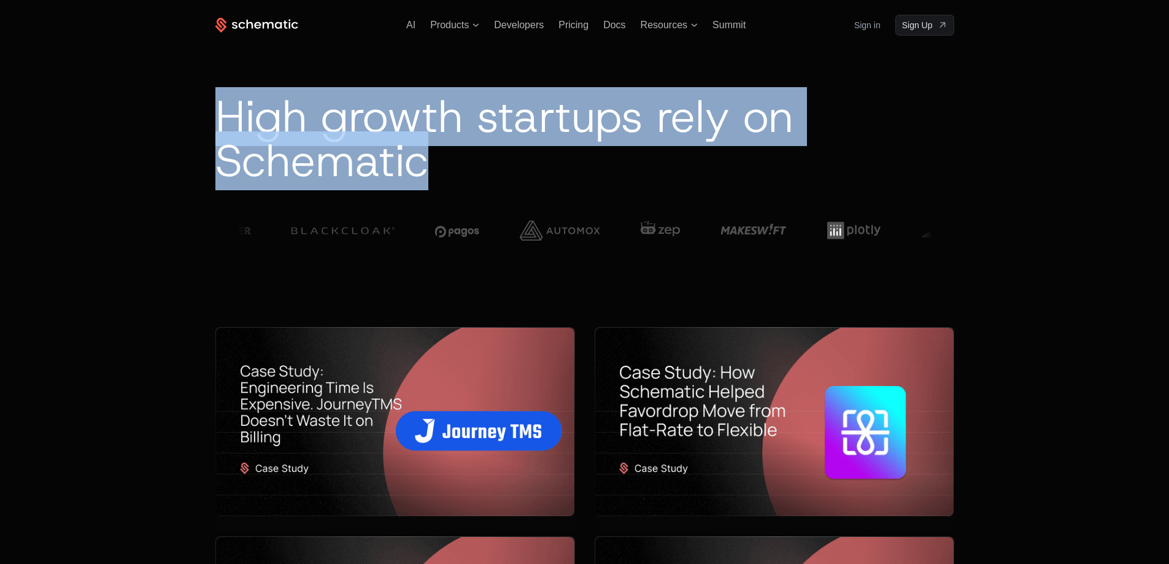
click at [506, 121] on span "High growth startups rely on Schematic" at bounding box center [504, 138] width 578 height 103
click at [450, 117] on span "High growth startups rely on Schematic" at bounding box center [504, 138] width 578 height 103
click at [393, 110] on span "High growth startups rely on Schematic" at bounding box center [504, 138] width 578 height 103
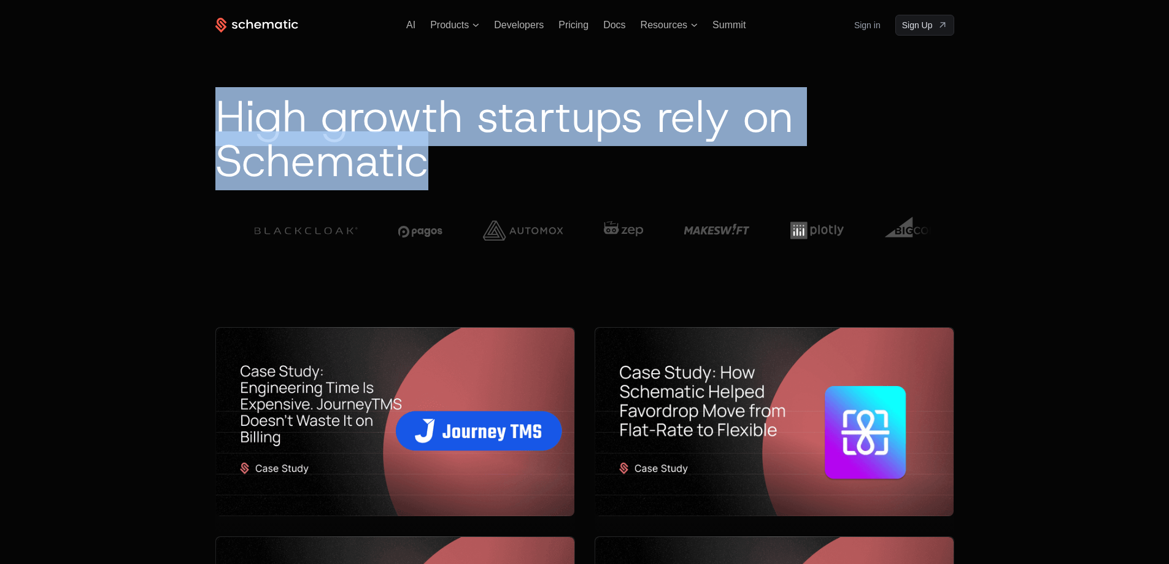
click at [393, 110] on span "High growth startups rely on Schematic" at bounding box center [504, 138] width 578 height 103
click at [334, 123] on span "High growth startups rely on Schematic" at bounding box center [504, 138] width 578 height 103
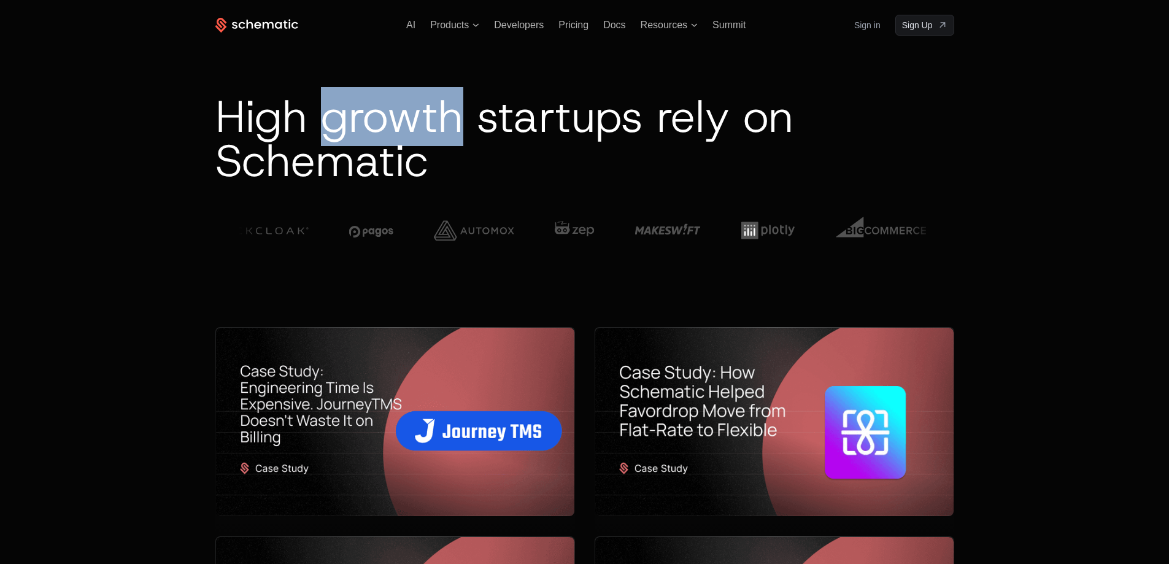
drag, startPoint x: 318, startPoint y: 118, endPoint x: 451, endPoint y: 119, distance: 133.2
click at [451, 119] on span "High growth startups rely on Schematic" at bounding box center [504, 138] width 578 height 103
